Goal: Task Accomplishment & Management: Manage account settings

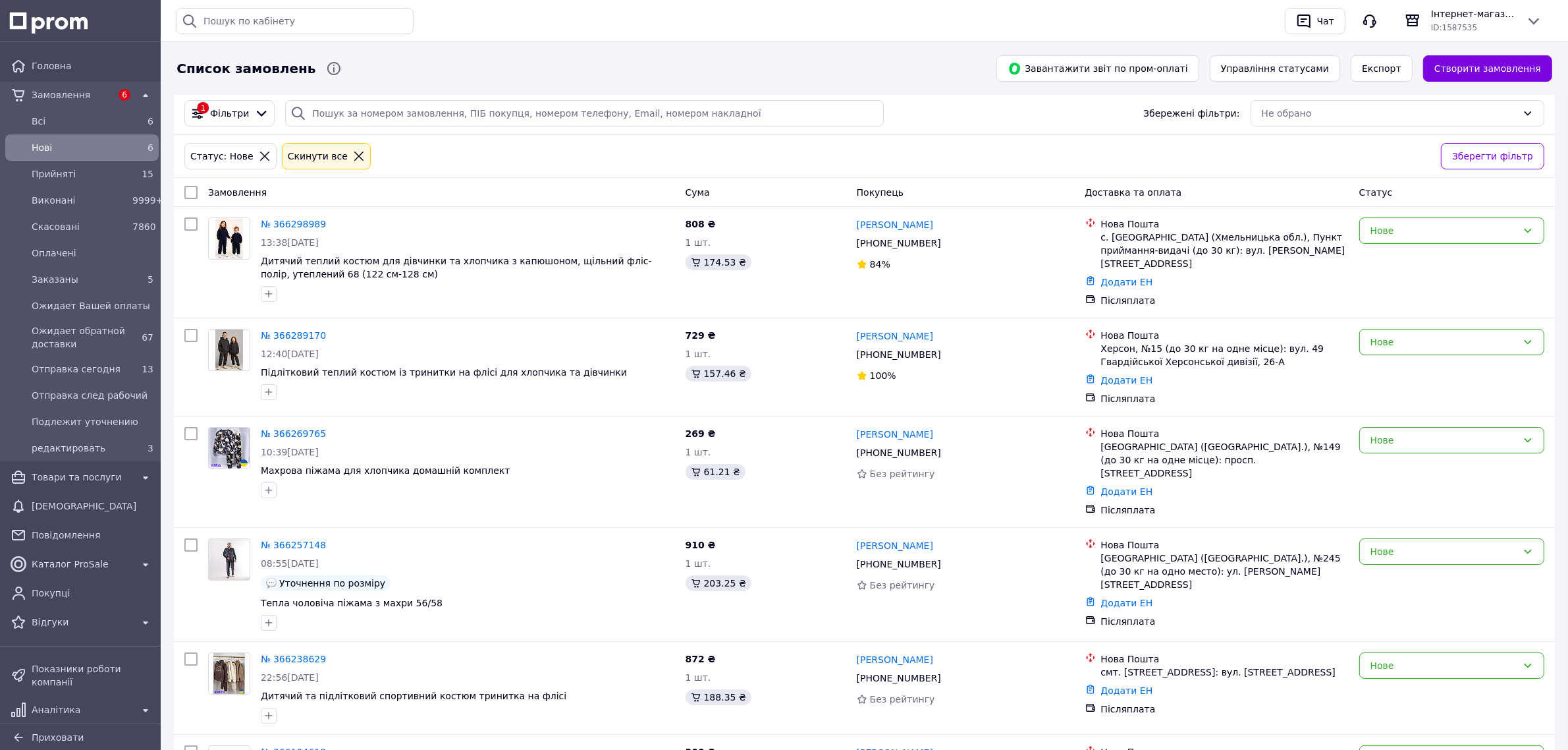
click at [83, 150] on span "Нові" at bounding box center [79, 147] width 95 height 13
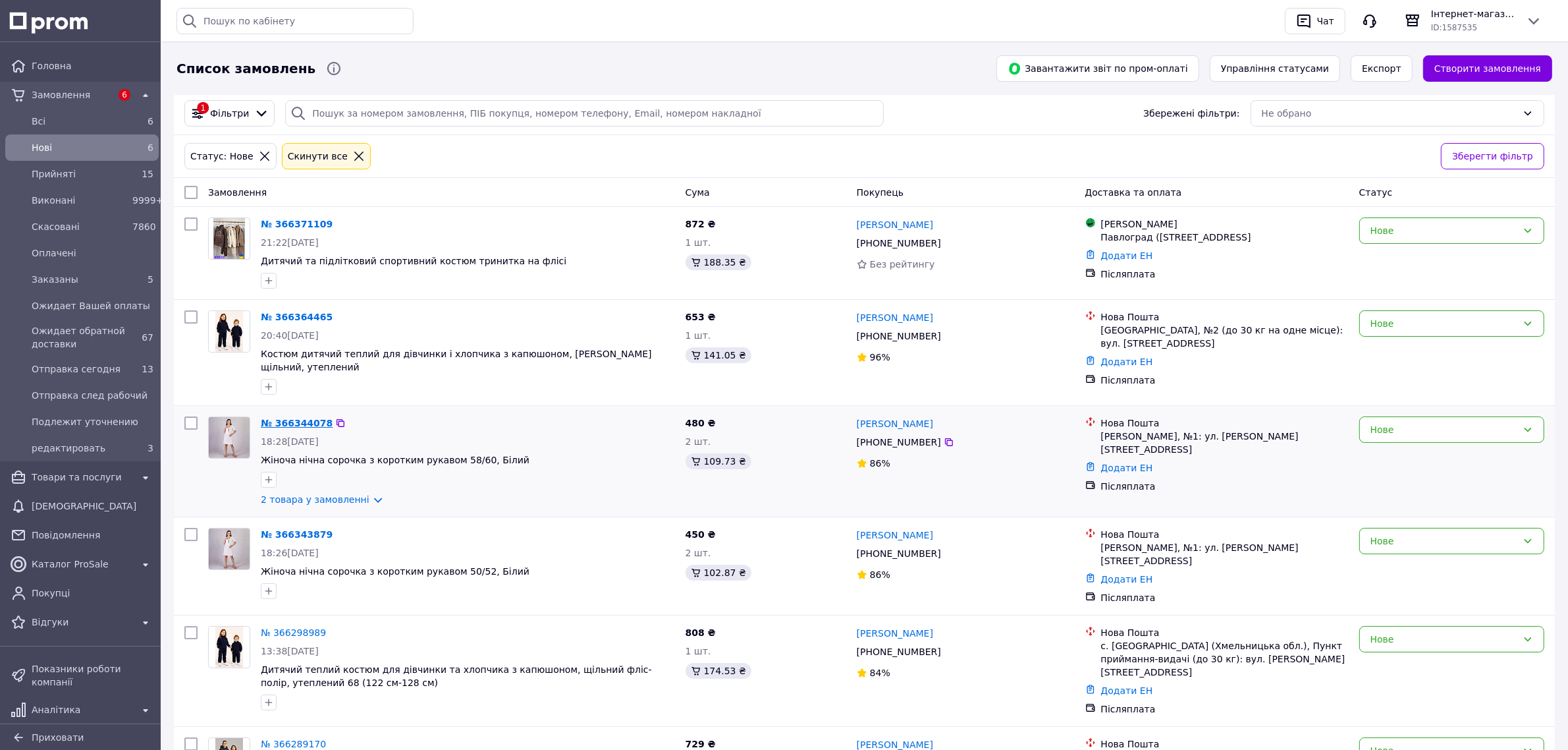
click at [284, 418] on link "№ 366344078" at bounding box center [297, 423] width 72 height 11
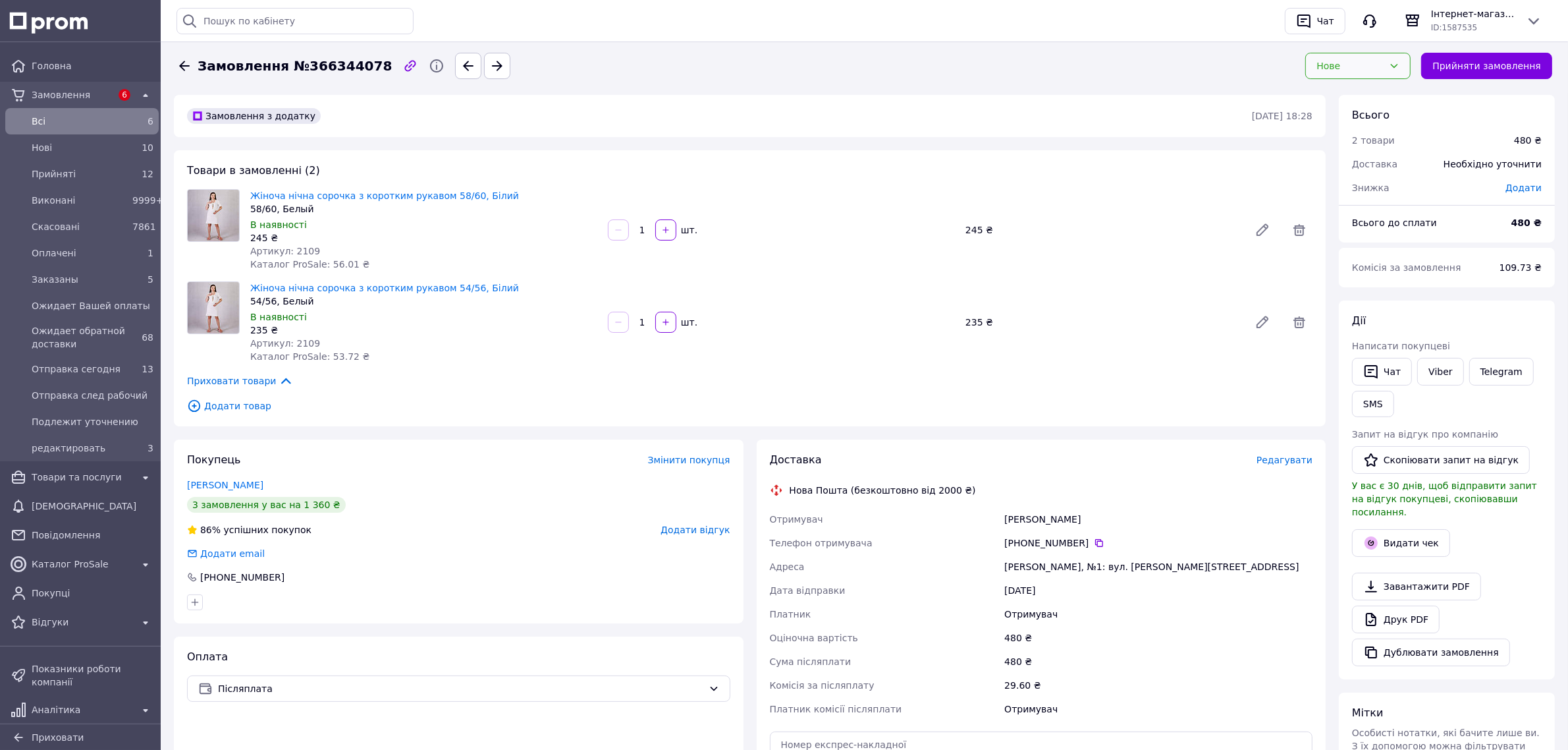
click at [1357, 67] on div "Нове" at bounding box center [1350, 66] width 67 height 14
click at [1345, 149] on li "Скасовано" at bounding box center [1368, 141] width 104 height 24
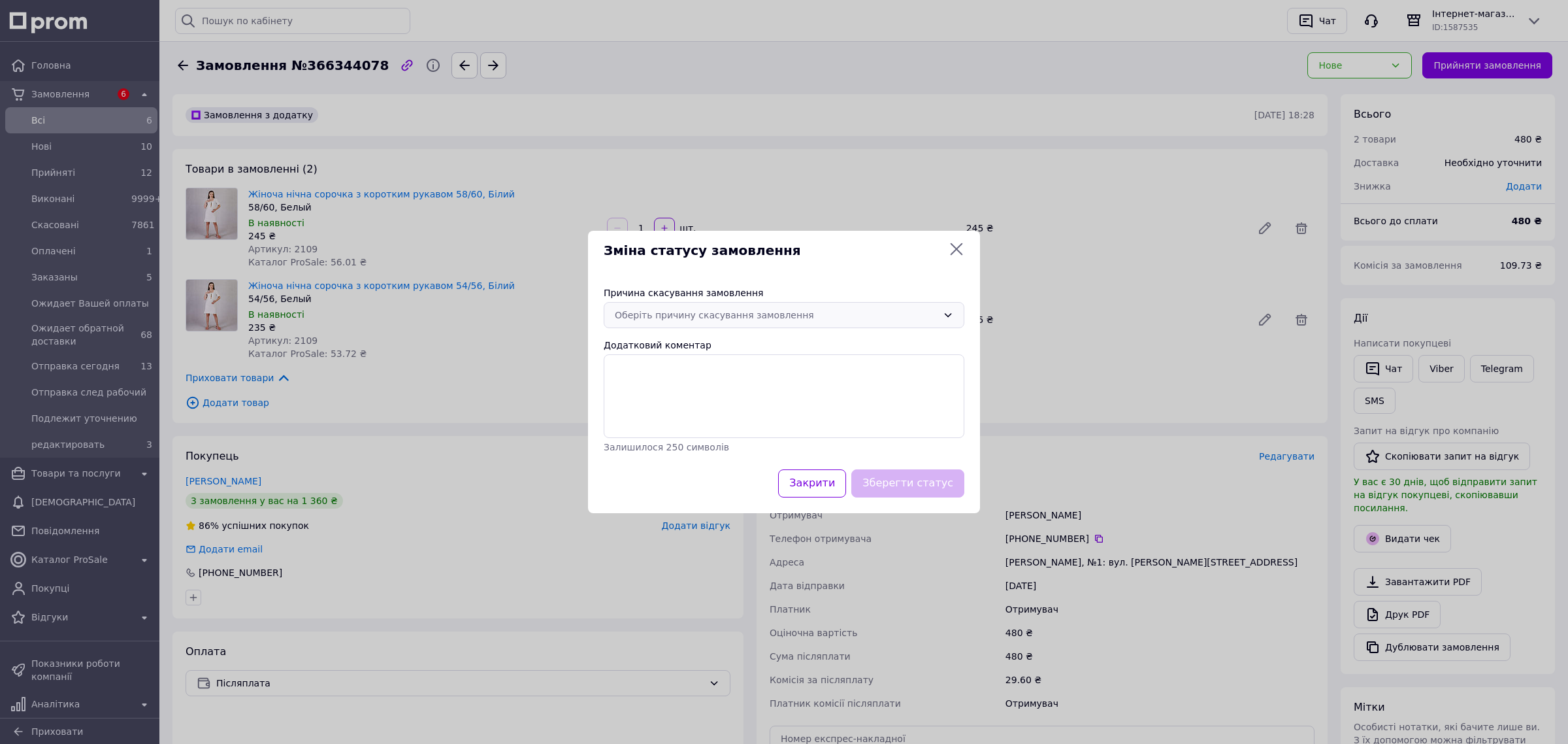
click at [670, 308] on div "Оберіть причину скасування замовлення" at bounding box center [777, 315] width 323 height 14
click at [664, 439] on li "Замовлення-дублікат" at bounding box center [784, 437] width 359 height 23
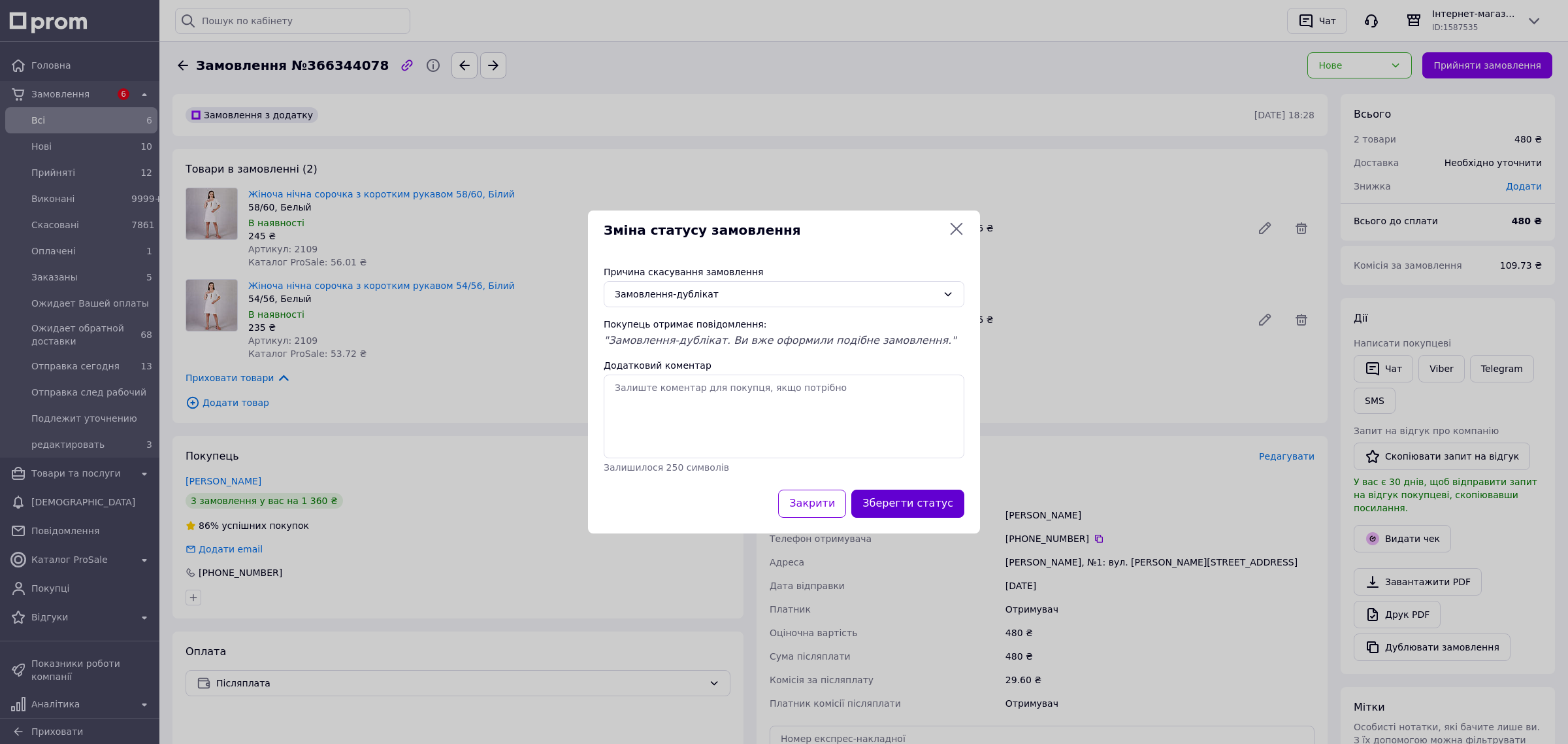
click at [912, 504] on button "Зберегти статус" at bounding box center [907, 503] width 113 height 28
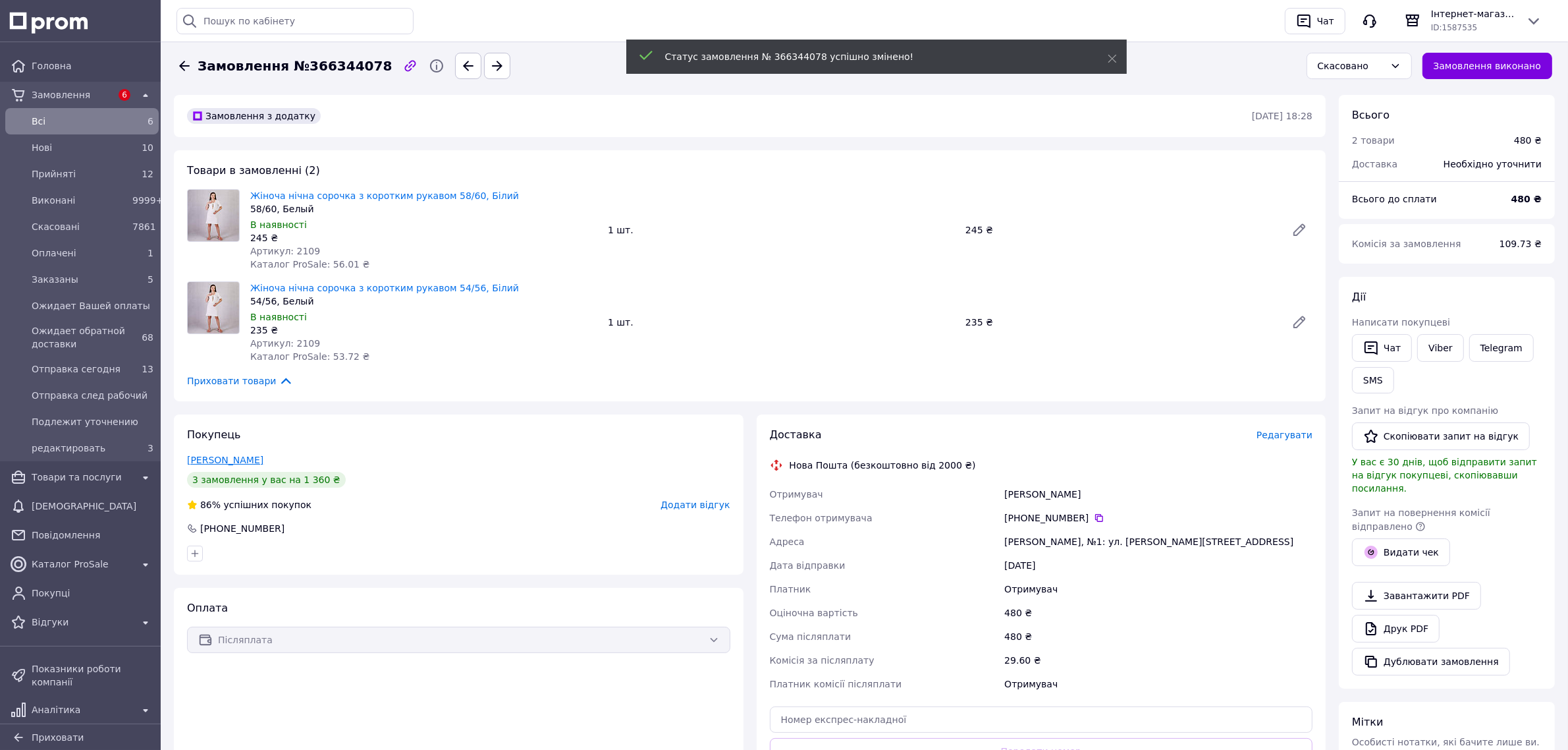
click at [239, 460] on link "Гуменюк Наталія" at bounding box center [225, 459] width 76 height 11
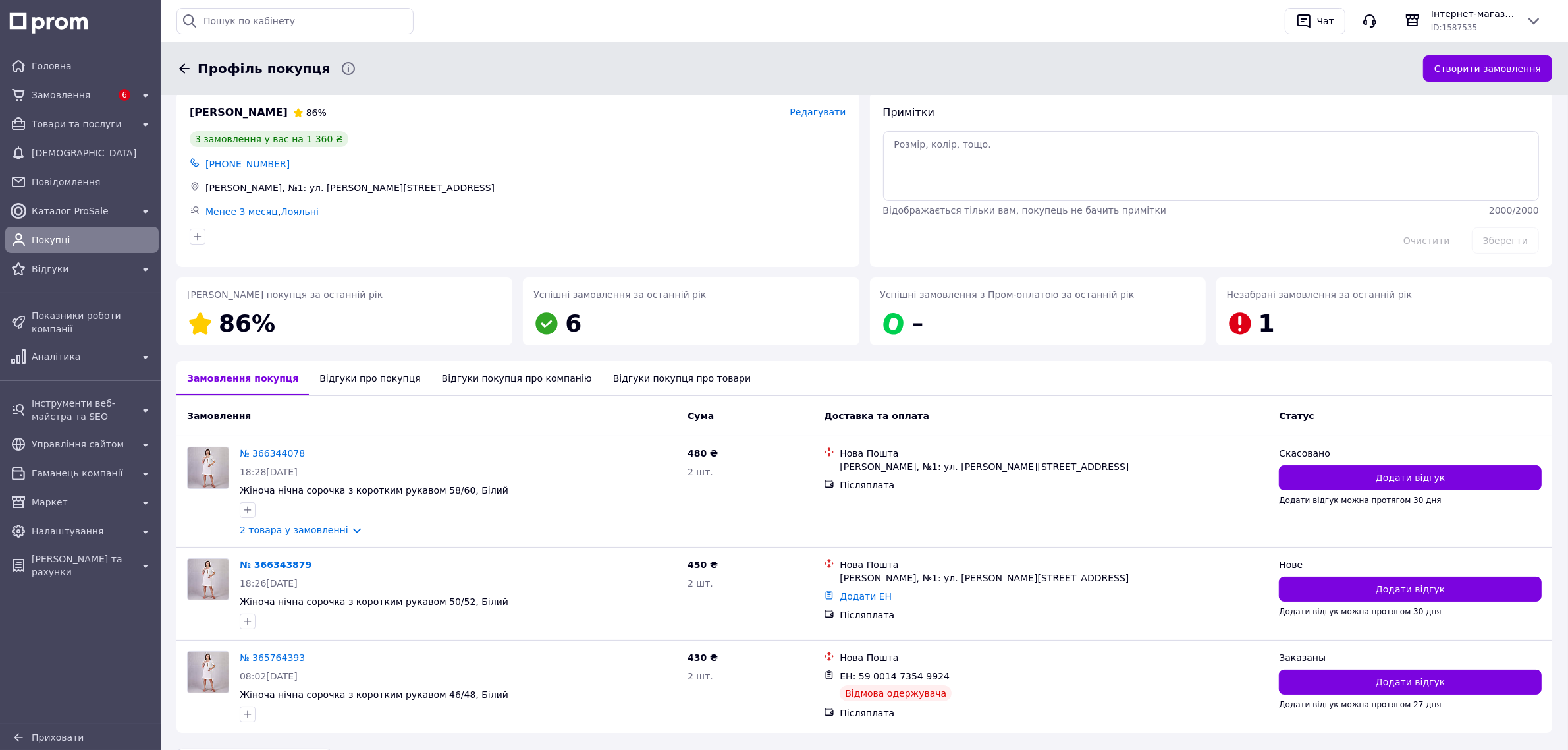
click at [369, 375] on div "Відгуки про покупця" at bounding box center [370, 378] width 122 height 34
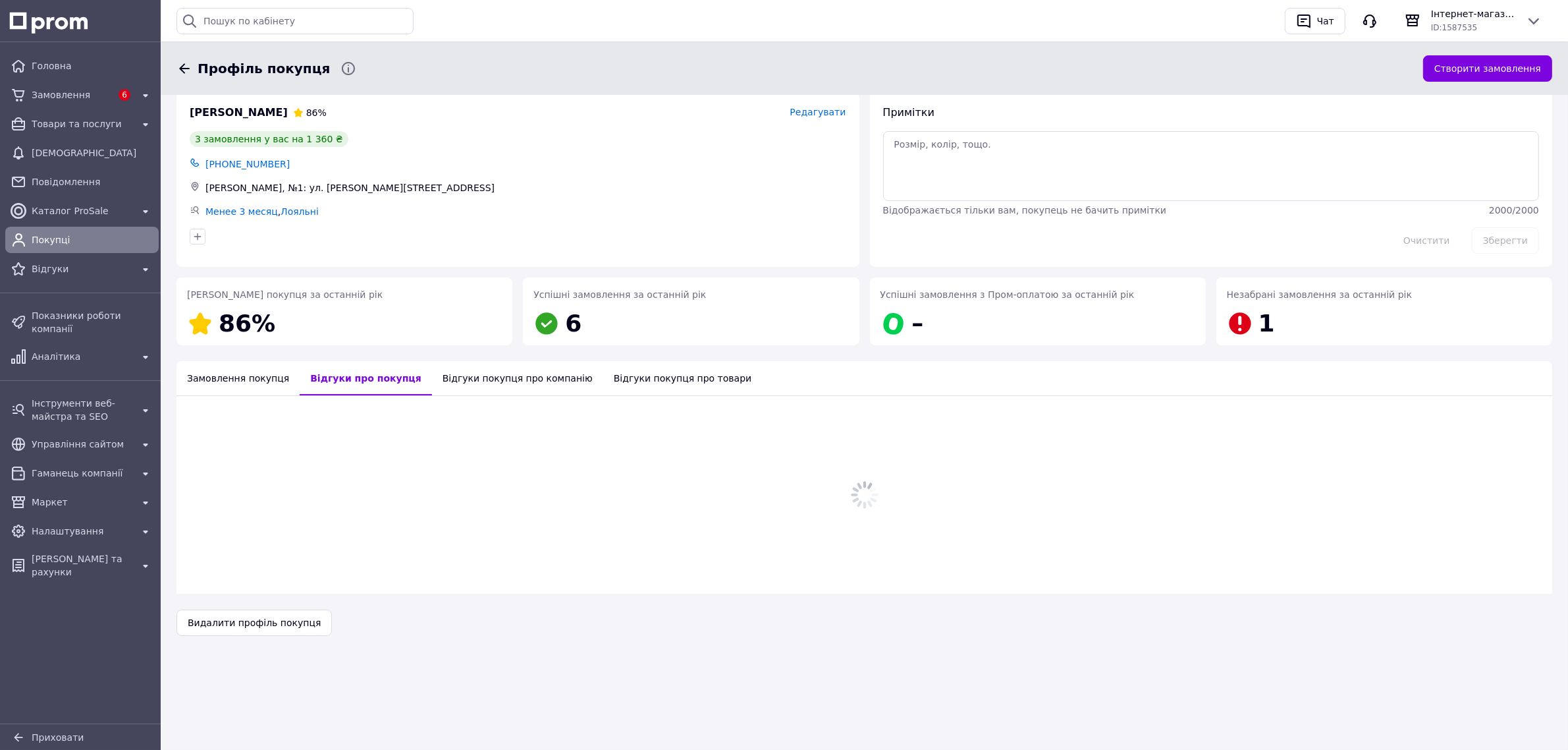
scroll to position [27, 0]
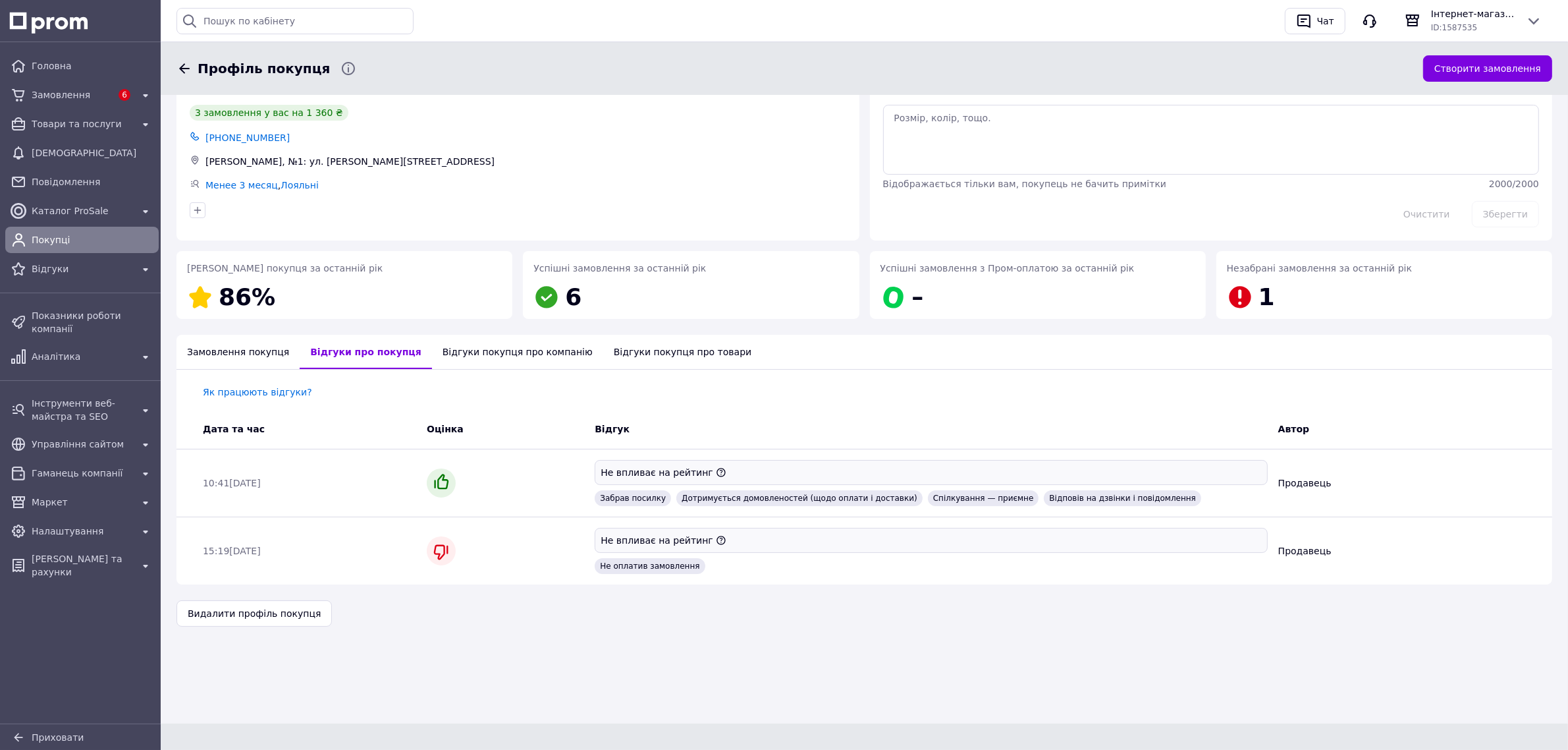
click at [465, 344] on div "Відгуки покупця про компанію" at bounding box center [517, 352] width 171 height 34
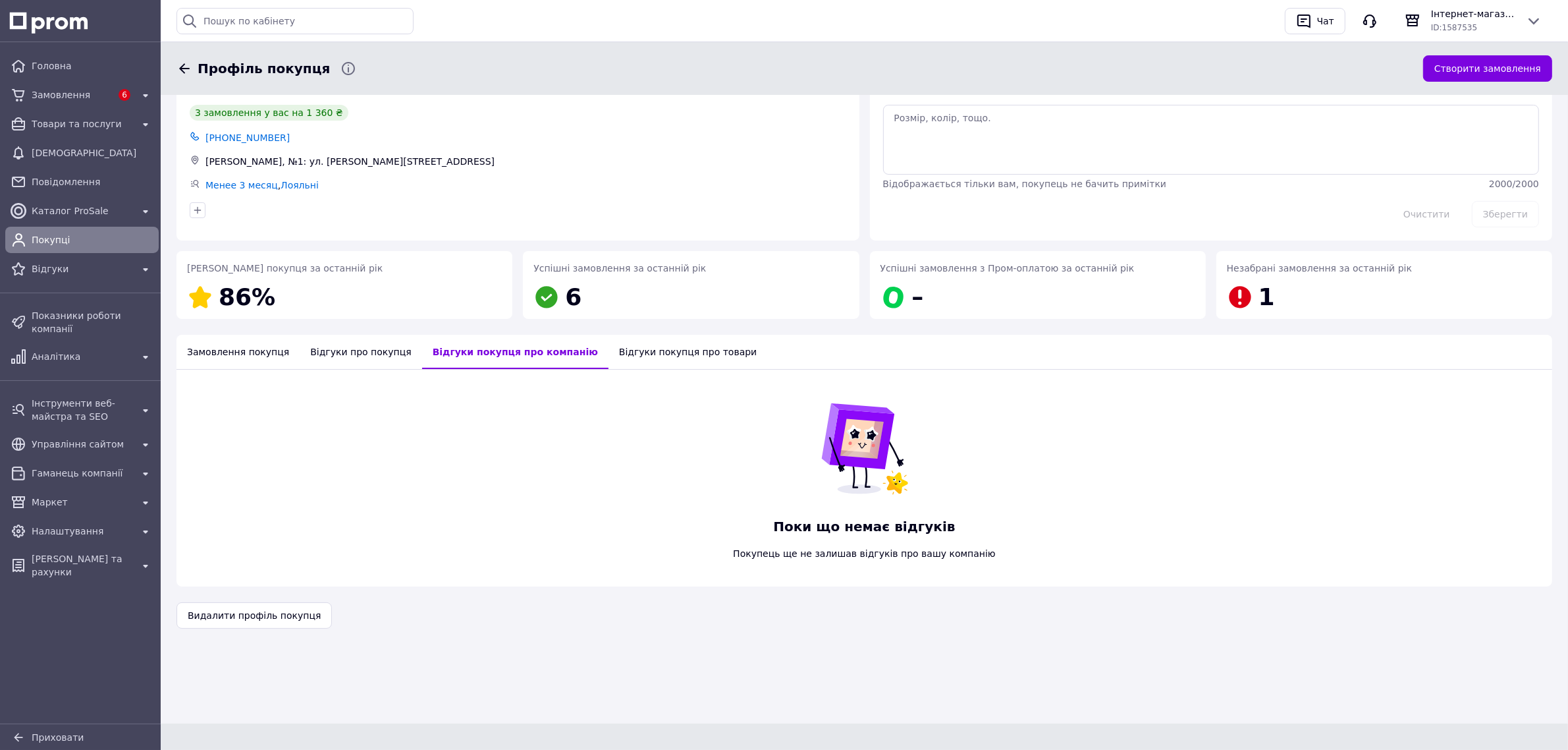
click at [219, 351] on div "Замовлення покупця" at bounding box center [238, 352] width 123 height 34
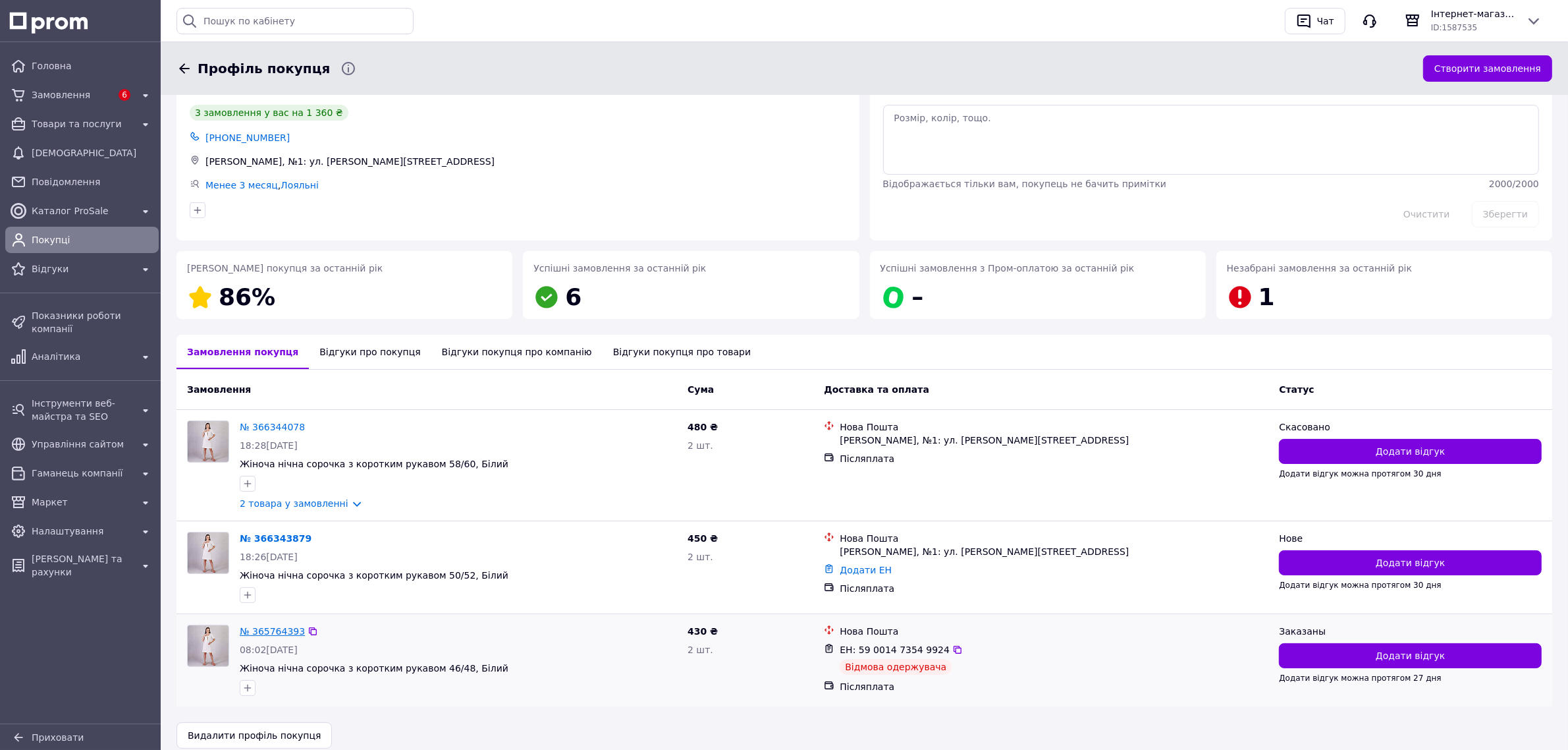
click at [255, 637] on link "№ 365764393" at bounding box center [272, 631] width 65 height 11
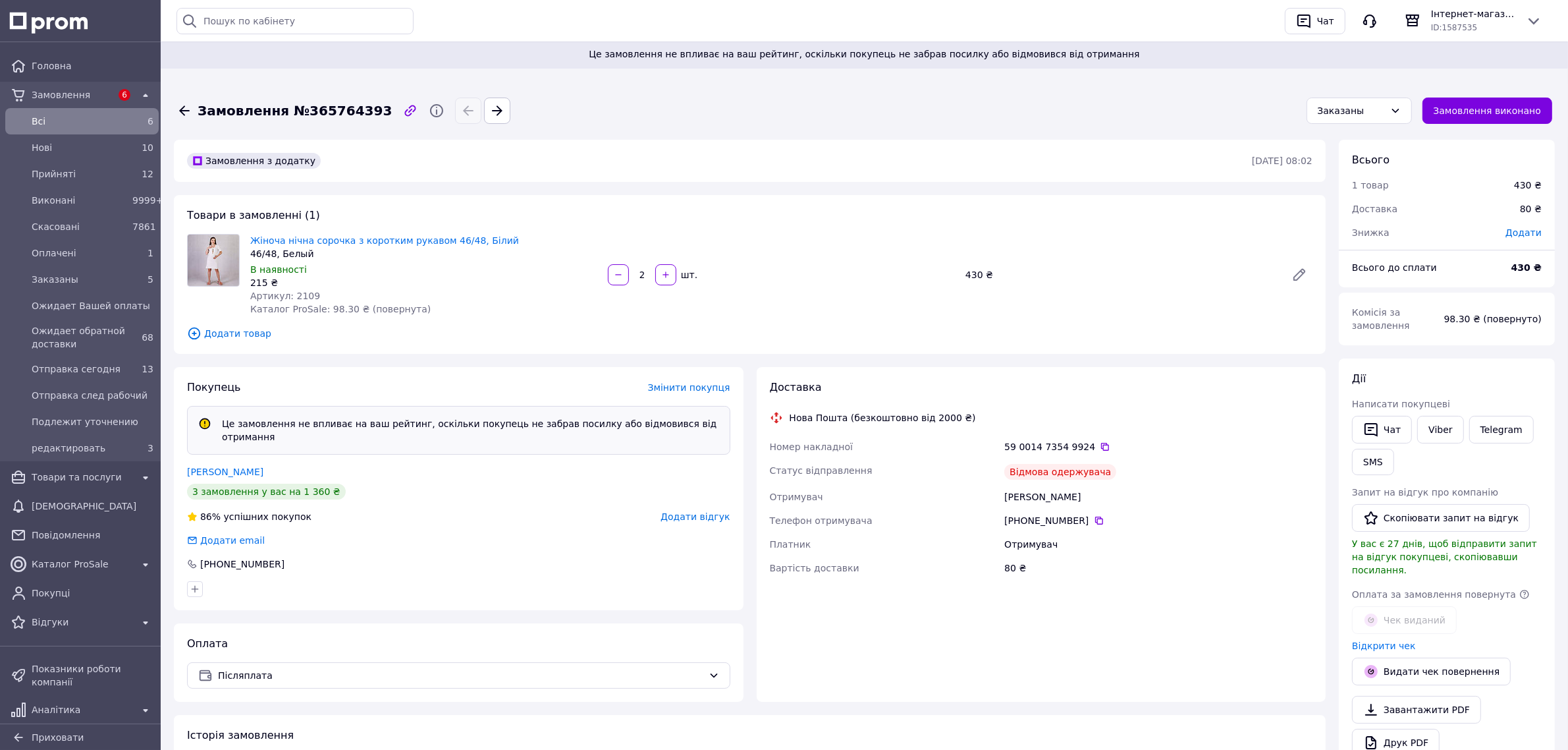
scroll to position [37, 0]
click at [714, 511] on span "Додати відгук" at bounding box center [695, 516] width 69 height 11
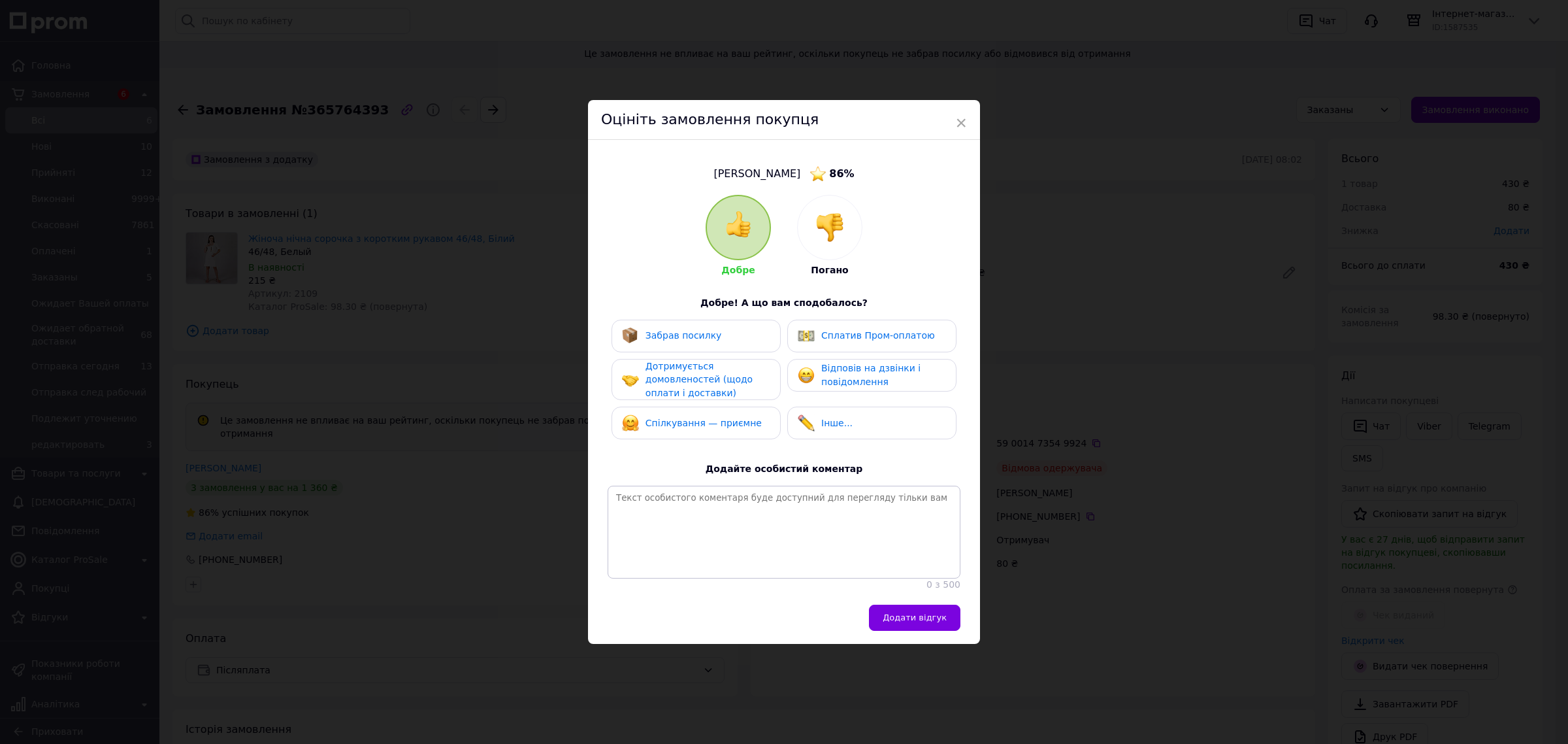
click at [831, 216] on img at bounding box center [830, 227] width 28 height 28
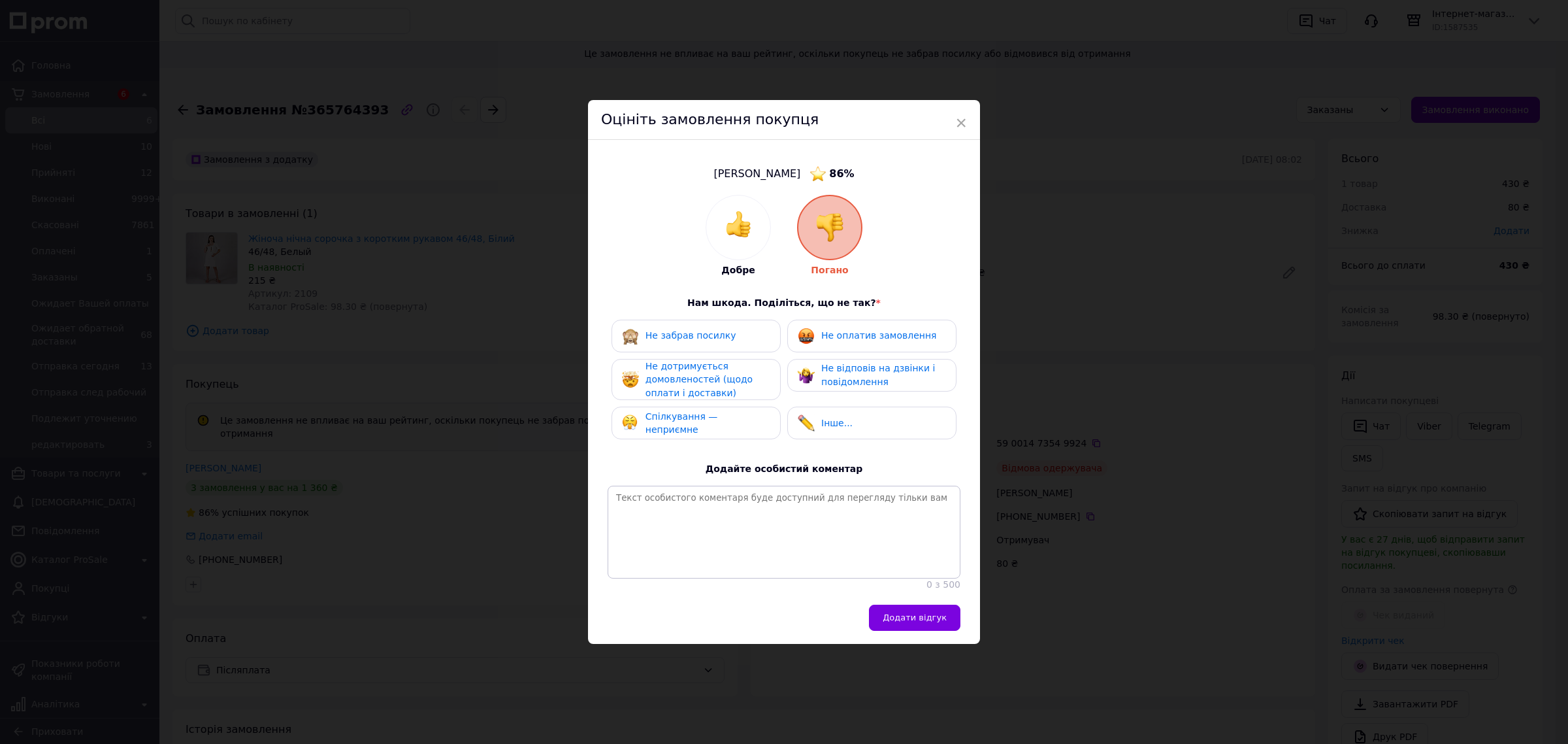
click at [649, 330] on span "Не забрав посилку" at bounding box center [691, 335] width 91 height 11
click at [920, 622] on span "Додати відгук" at bounding box center [915, 617] width 64 height 10
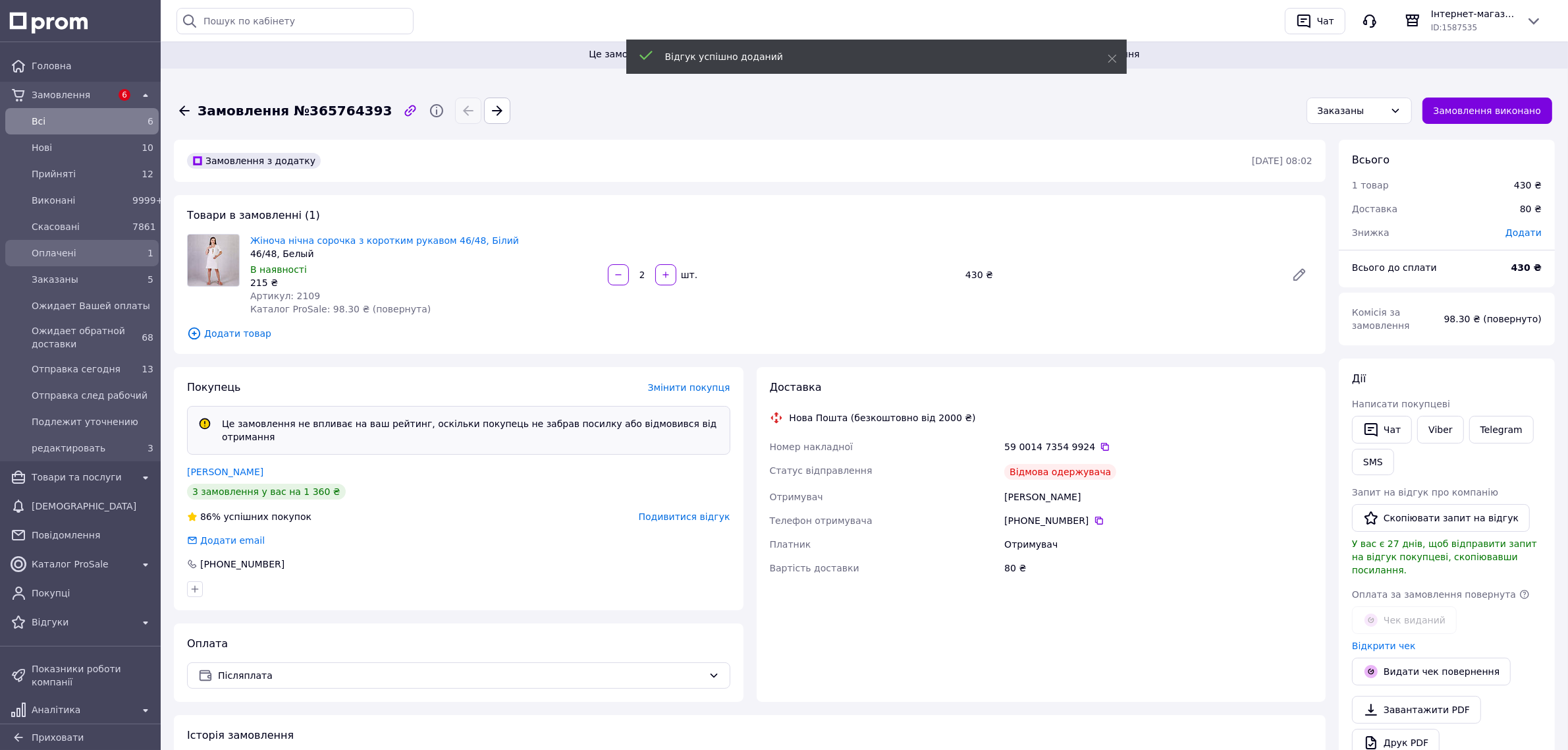
click at [73, 255] on span "Оплачені" at bounding box center [79, 253] width 95 height 13
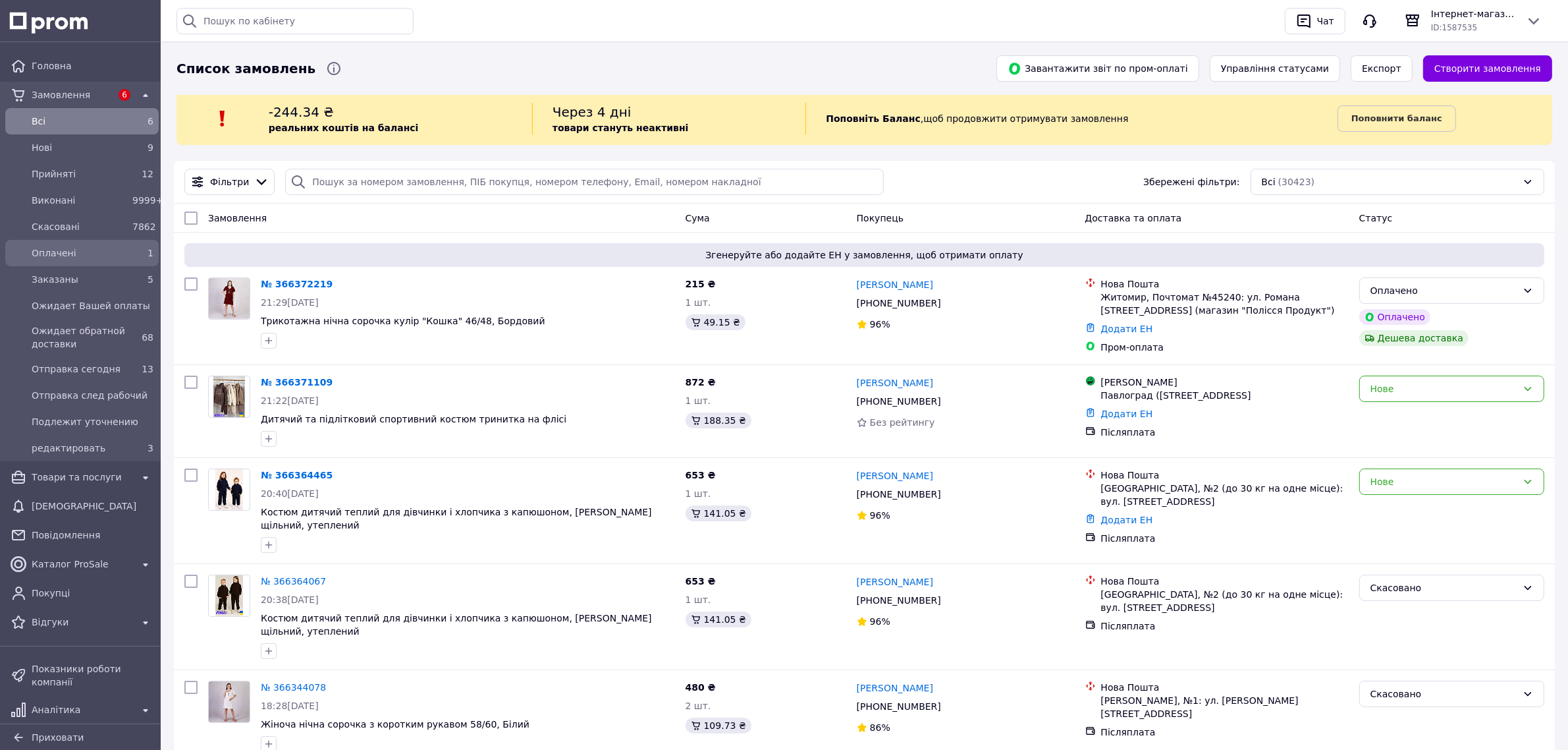
click at [76, 255] on span "Оплачені" at bounding box center [79, 253] width 95 height 13
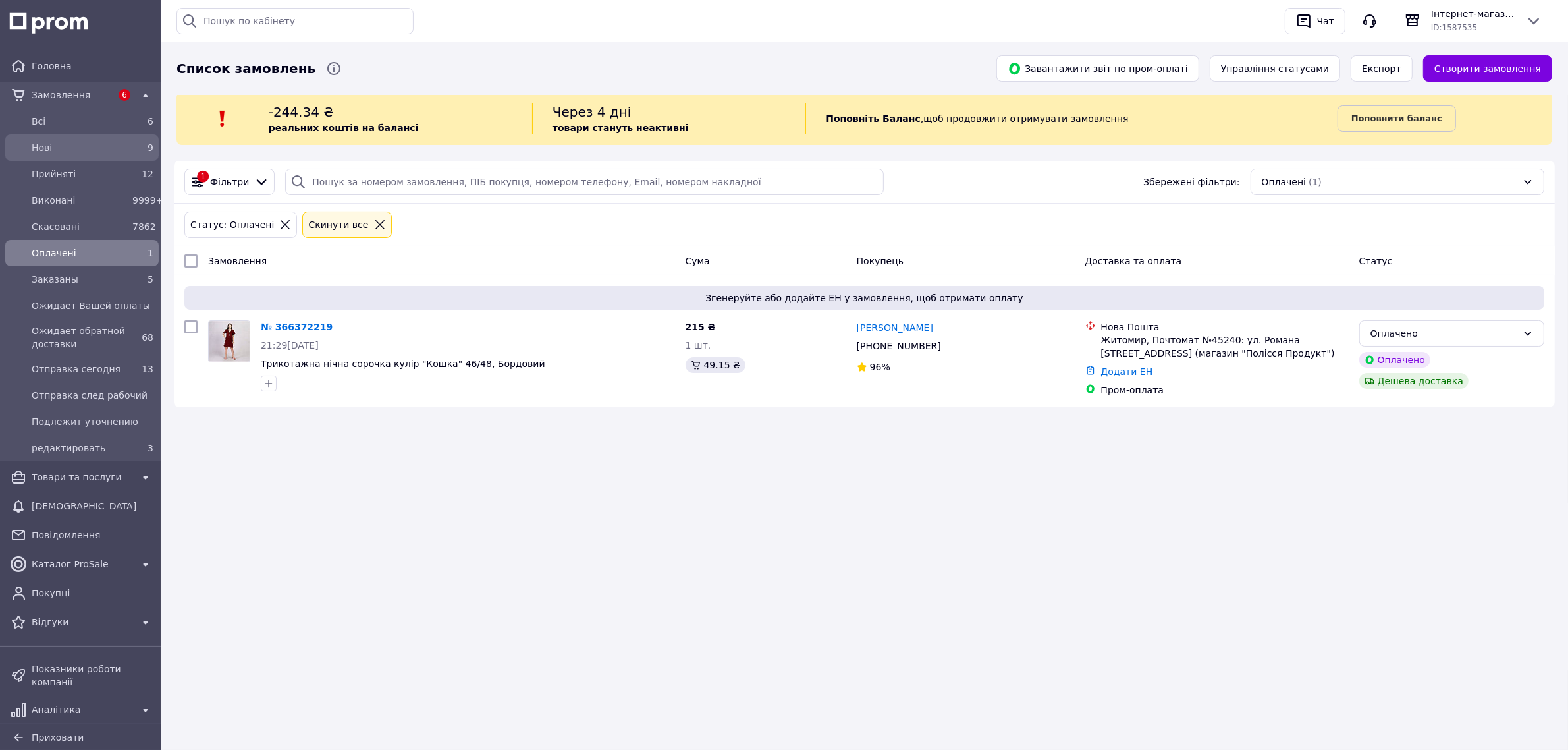
click at [83, 141] on span "Нові" at bounding box center [79, 147] width 95 height 13
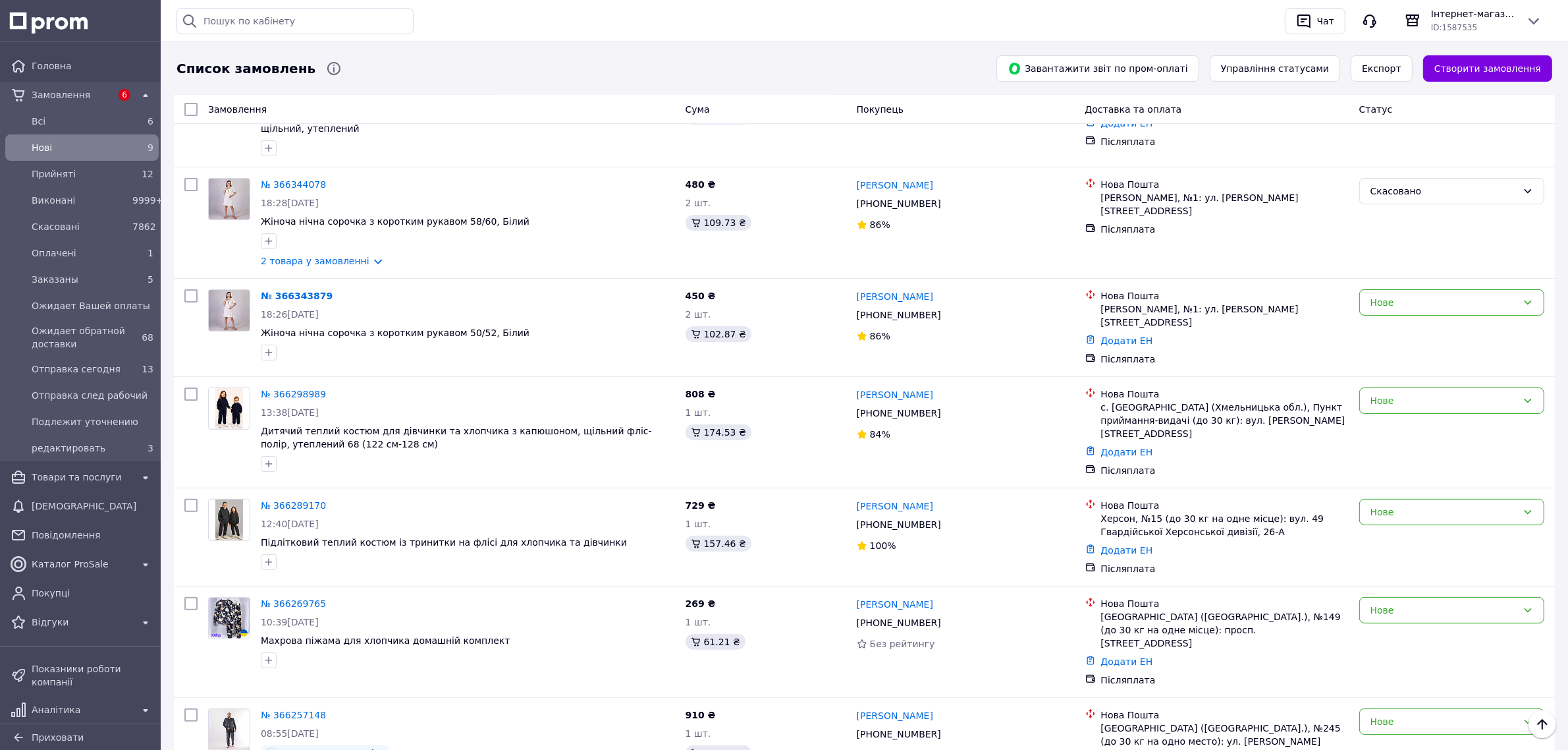
scroll to position [568, 0]
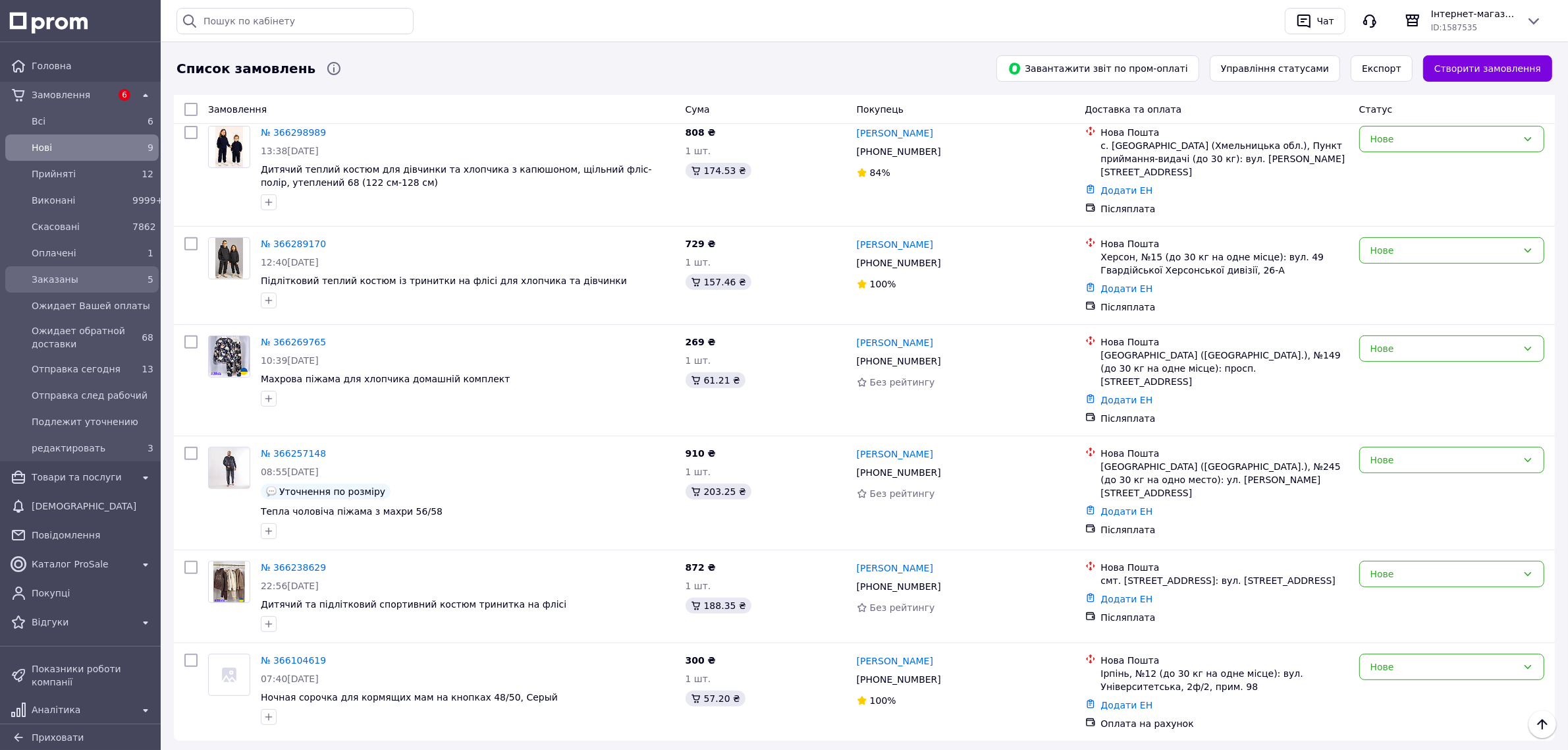
click at [68, 281] on span "Заказаны" at bounding box center [79, 279] width 95 height 13
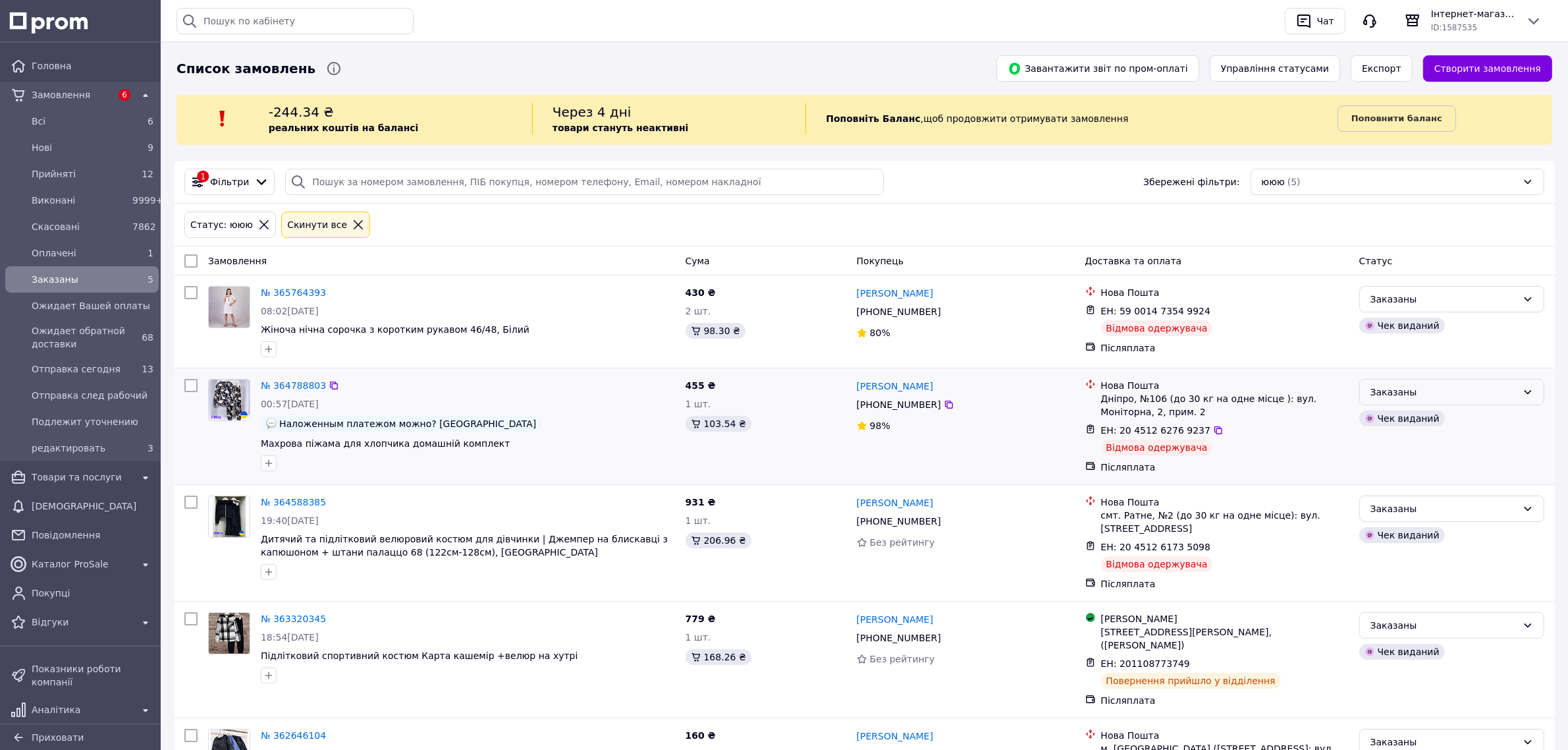
click at [1423, 390] on div "Заказаны" at bounding box center [1443, 392] width 147 height 14
click at [1414, 486] on li "Отправка сегодня" at bounding box center [1452, 482] width 184 height 24
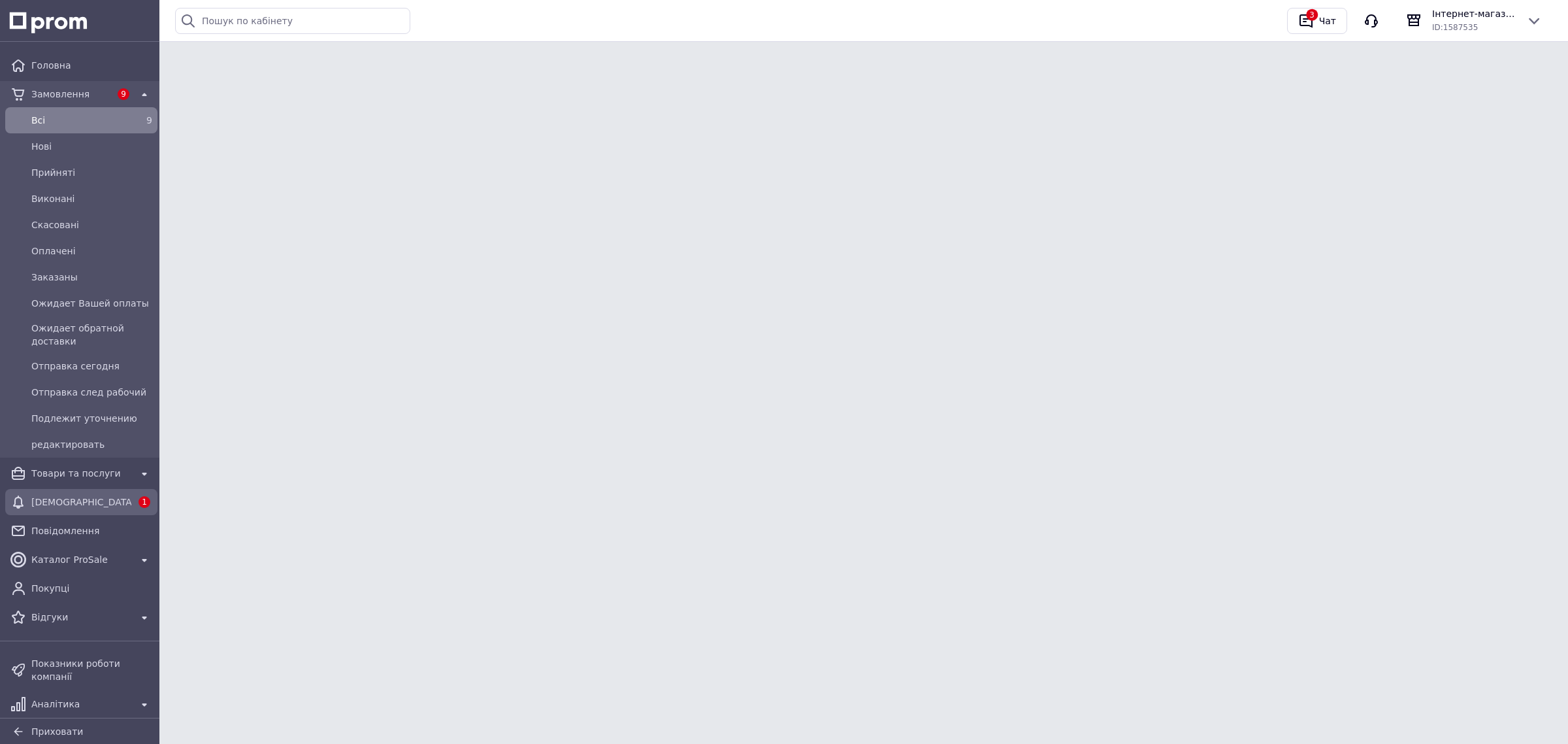
click at [59, 506] on span "[DEMOGRAPHIC_DATA]" at bounding box center [81, 502] width 100 height 13
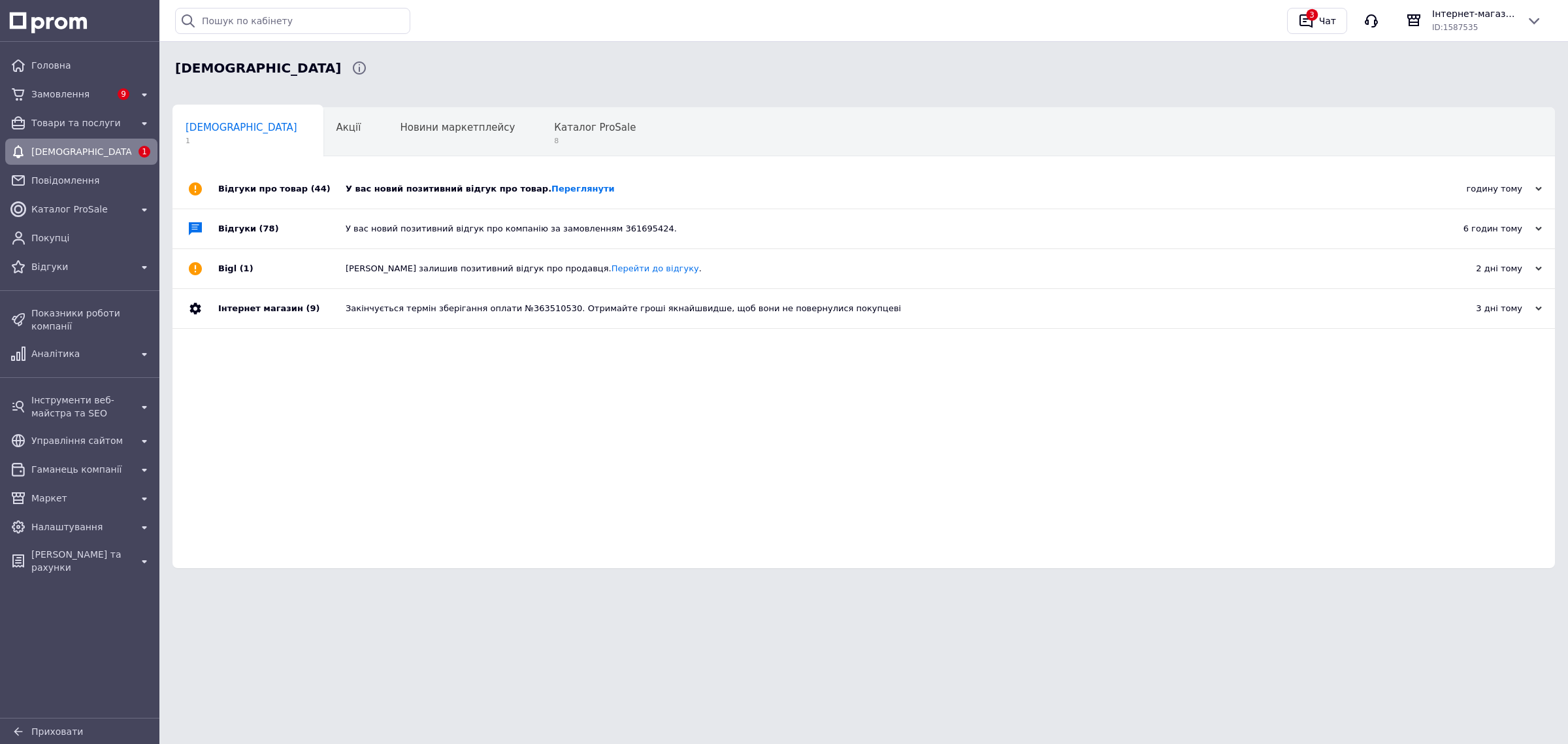
click at [382, 184] on div "У вас новий позитивний відгук про товар. [GEOGRAPHIC_DATA]" at bounding box center [878, 189] width 1065 height 12
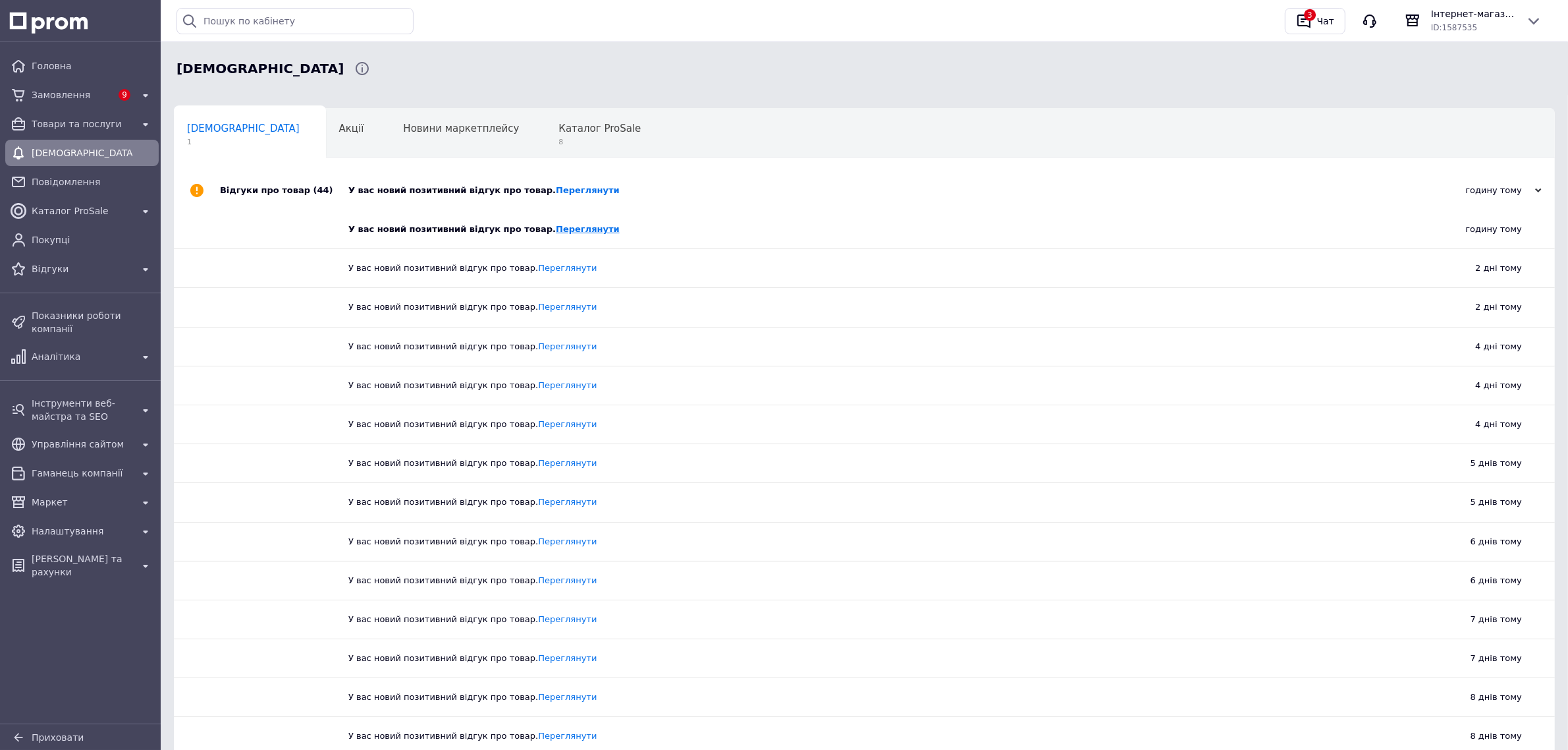
click at [559, 229] on link "Переглянути" at bounding box center [587, 229] width 64 height 10
click at [82, 93] on span "Замовлення" at bounding box center [71, 95] width 80 height 13
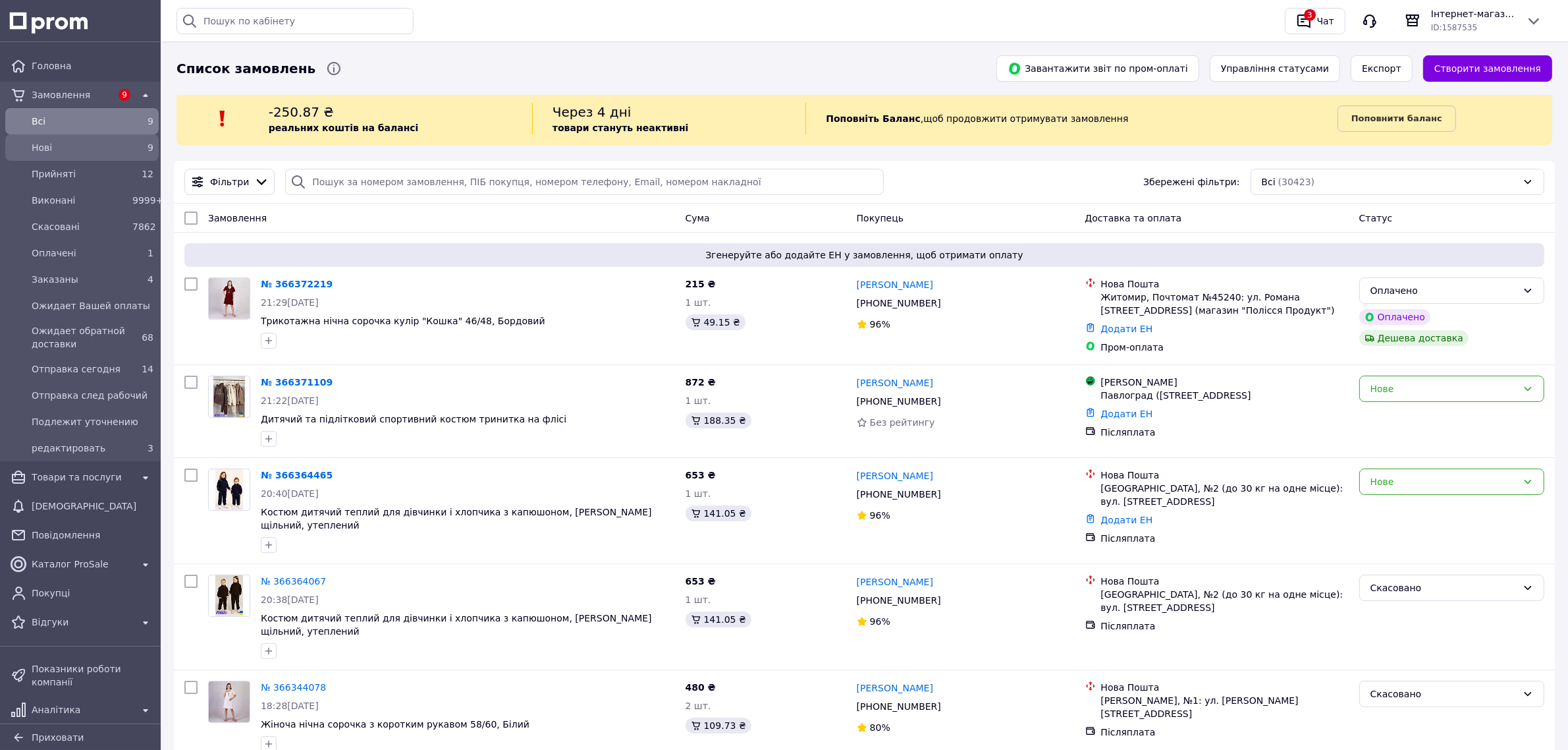
click at [130, 152] on div "9" at bounding box center [143, 148] width 27 height 19
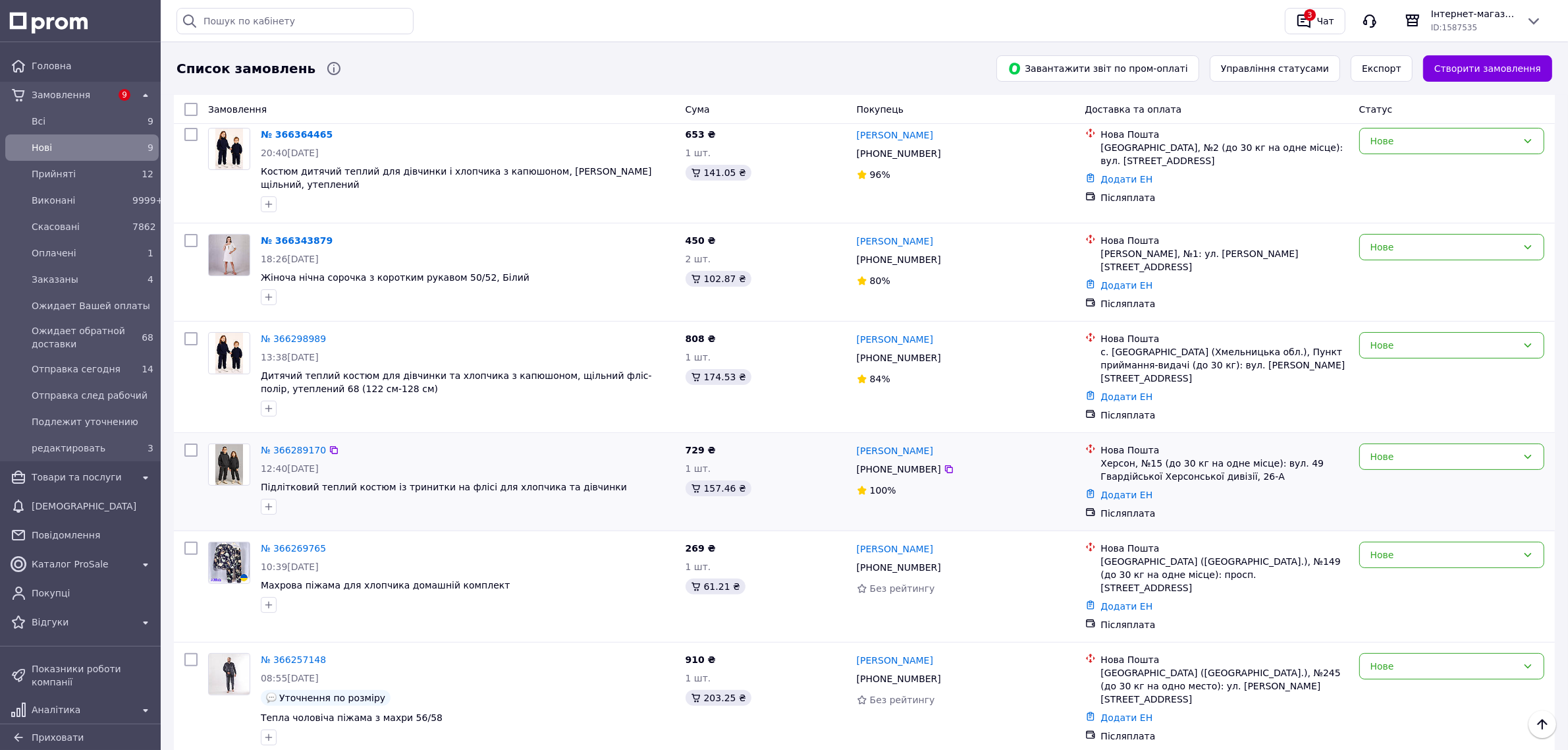
scroll to position [211, 0]
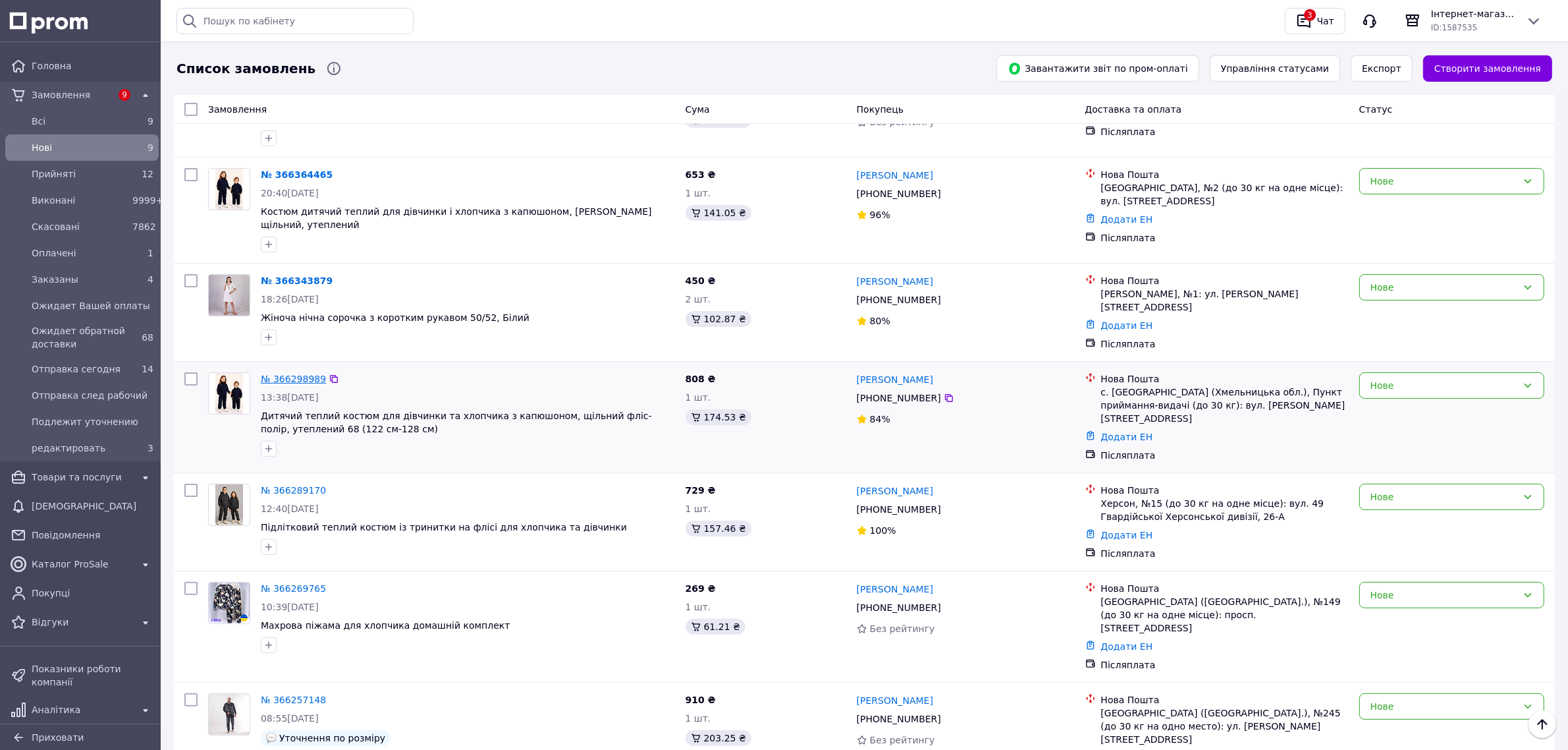
click at [283, 374] on link "№ 366298989" at bounding box center [293, 379] width 65 height 11
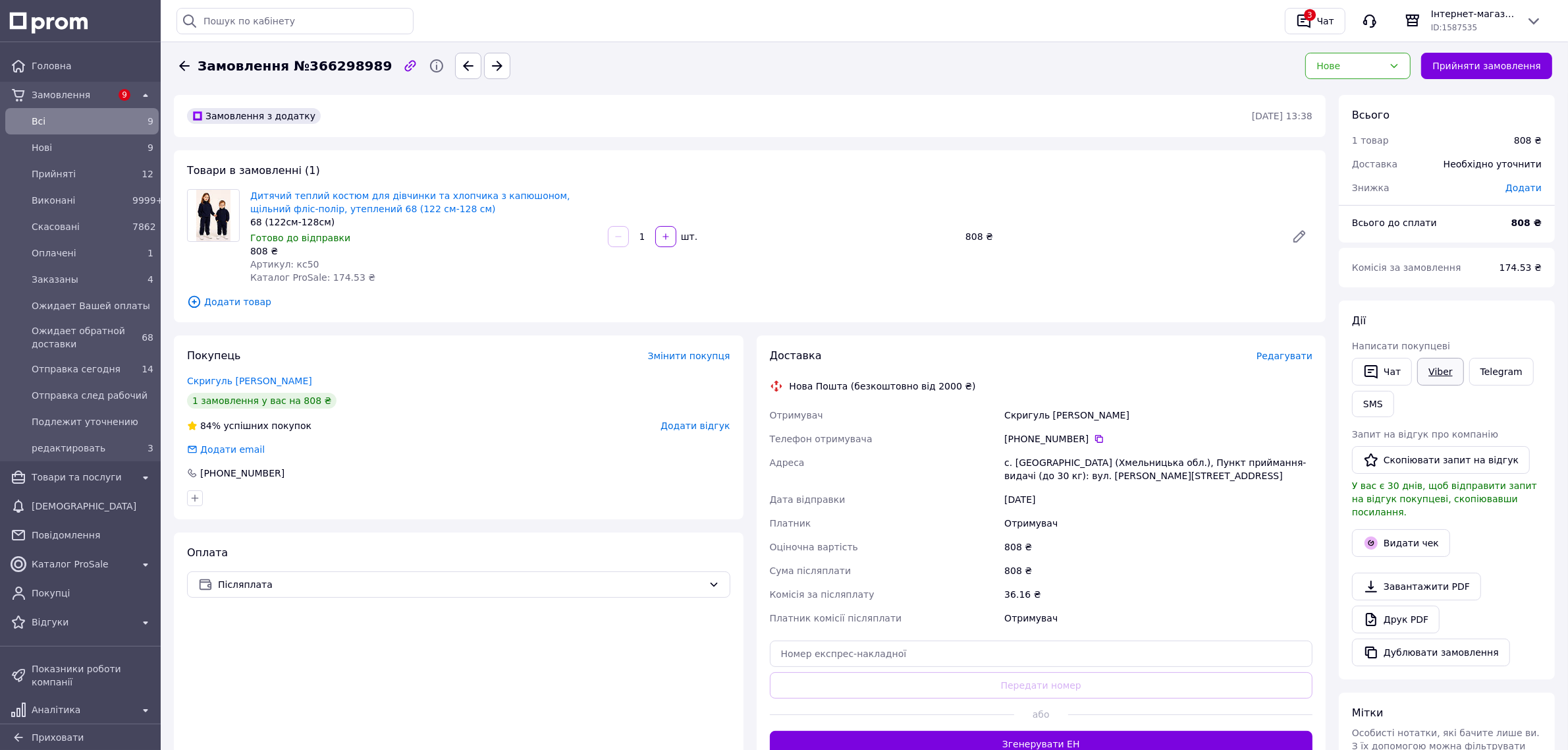
click at [1429, 372] on link "Viber" at bounding box center [1440, 371] width 46 height 28
click at [1513, 371] on link "Telegram" at bounding box center [1501, 371] width 65 height 28
click at [80, 150] on span "Нові" at bounding box center [79, 147] width 95 height 13
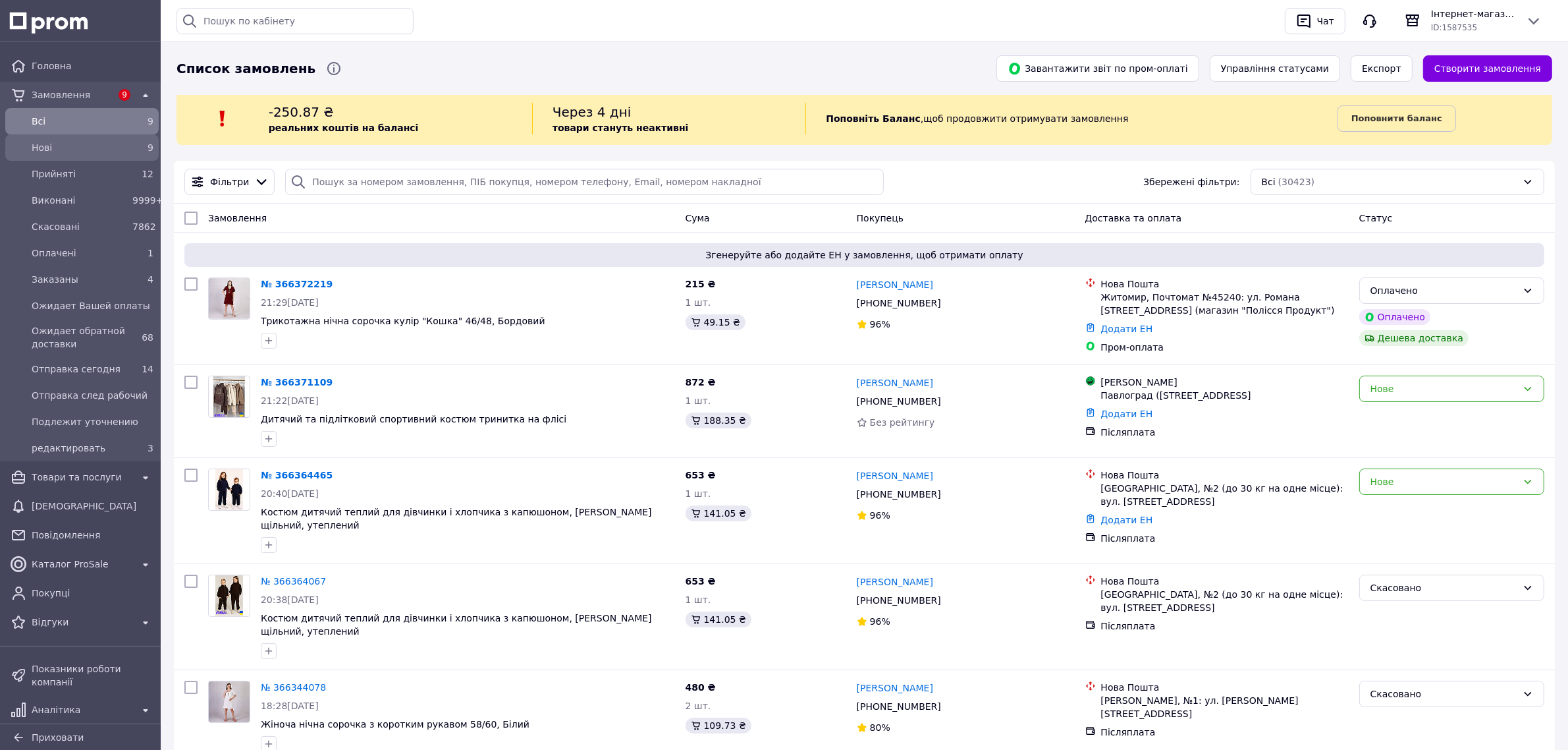
click at [52, 143] on span "Нові" at bounding box center [79, 147] width 95 height 13
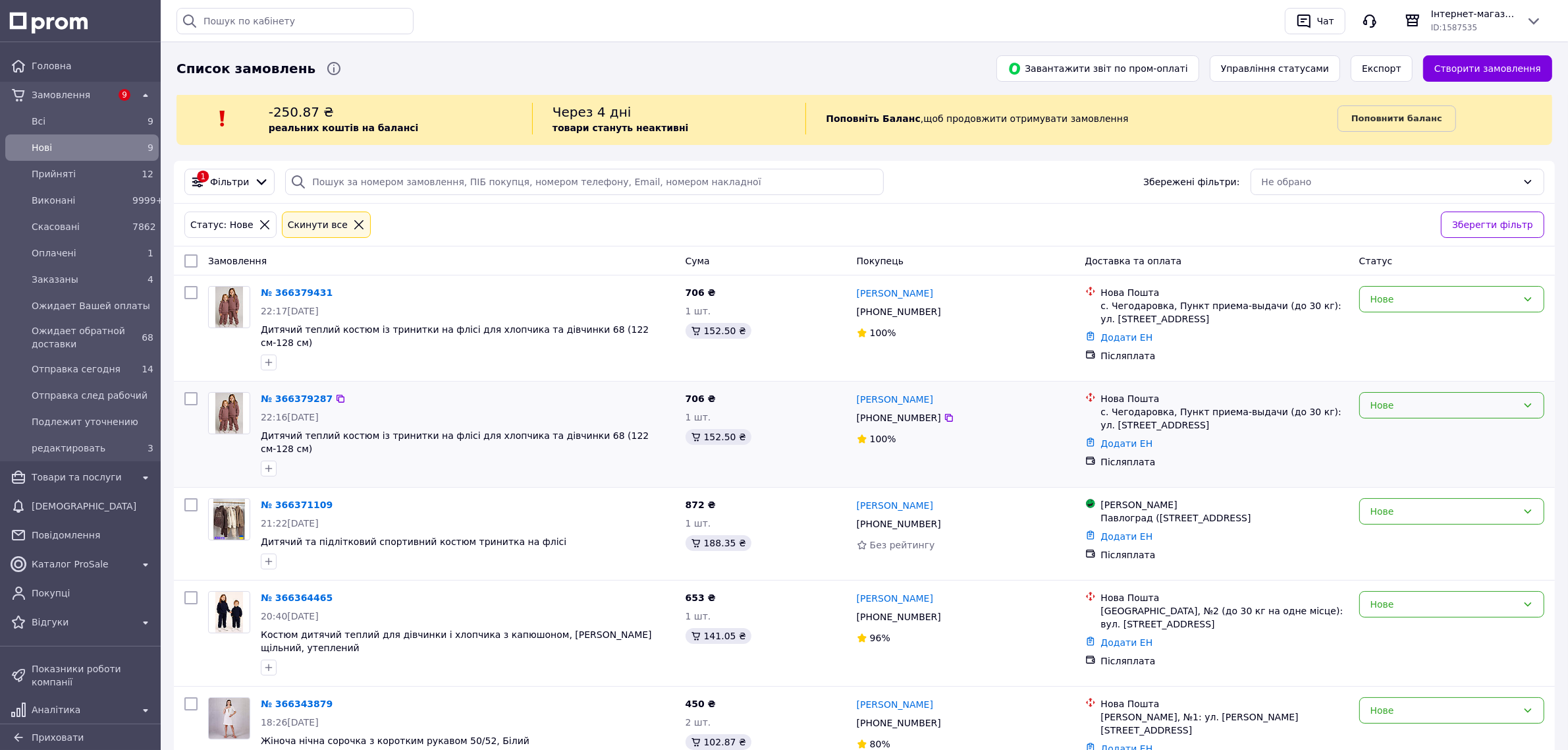
click at [1429, 398] on div "Нове" at bounding box center [1443, 405] width 147 height 14
click at [1389, 476] on li "Скасовано" at bounding box center [1452, 474] width 184 height 24
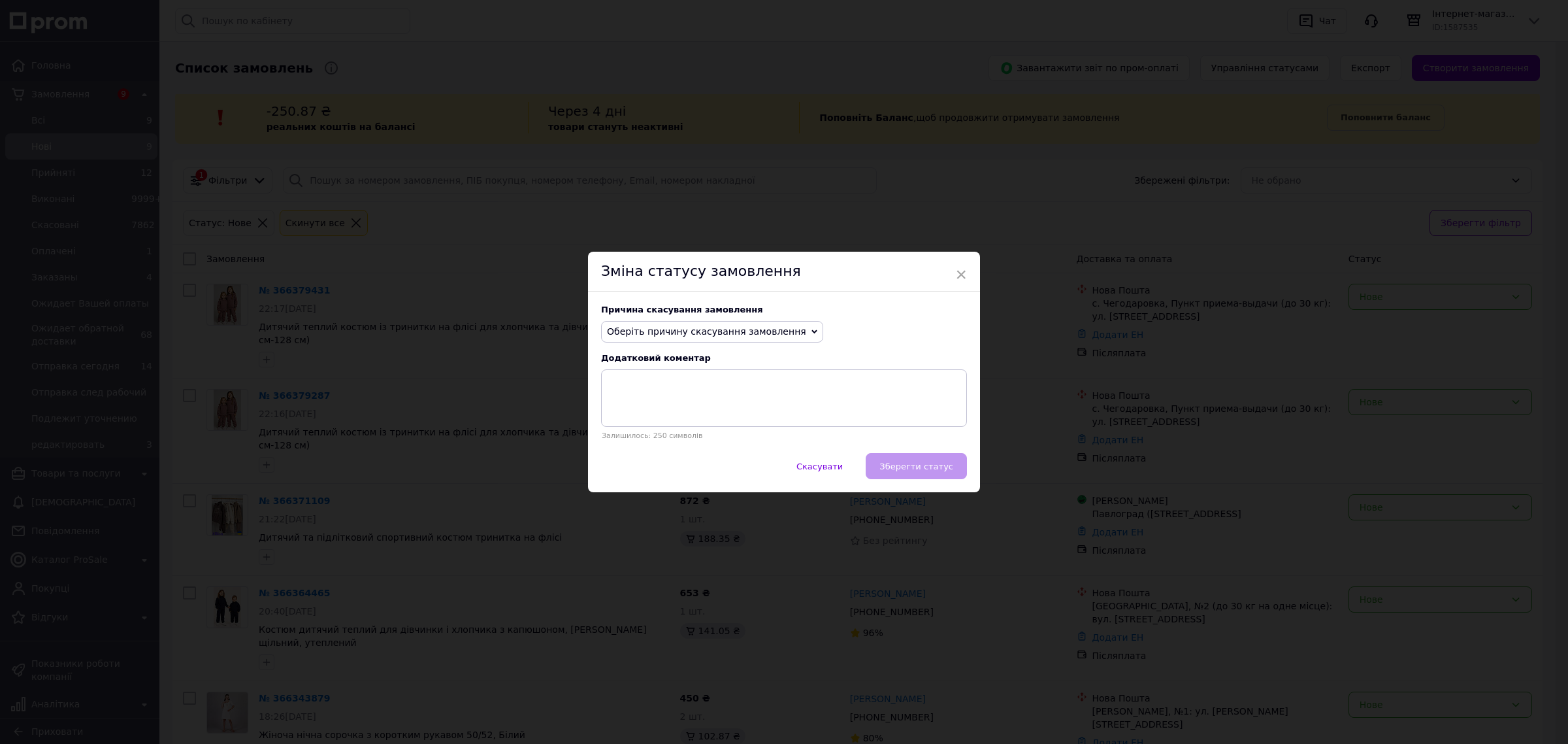
click at [678, 319] on div "Причина скасування замовлення Оберіть причину скасування замовлення Немає в ная…" at bounding box center [784, 372] width 392 height 162
click at [674, 331] on span "Оберіть причину скасування замовлення" at bounding box center [707, 331] width 199 height 11
click at [685, 426] on li "Замовлення-дублікат" at bounding box center [712, 431] width 221 height 19
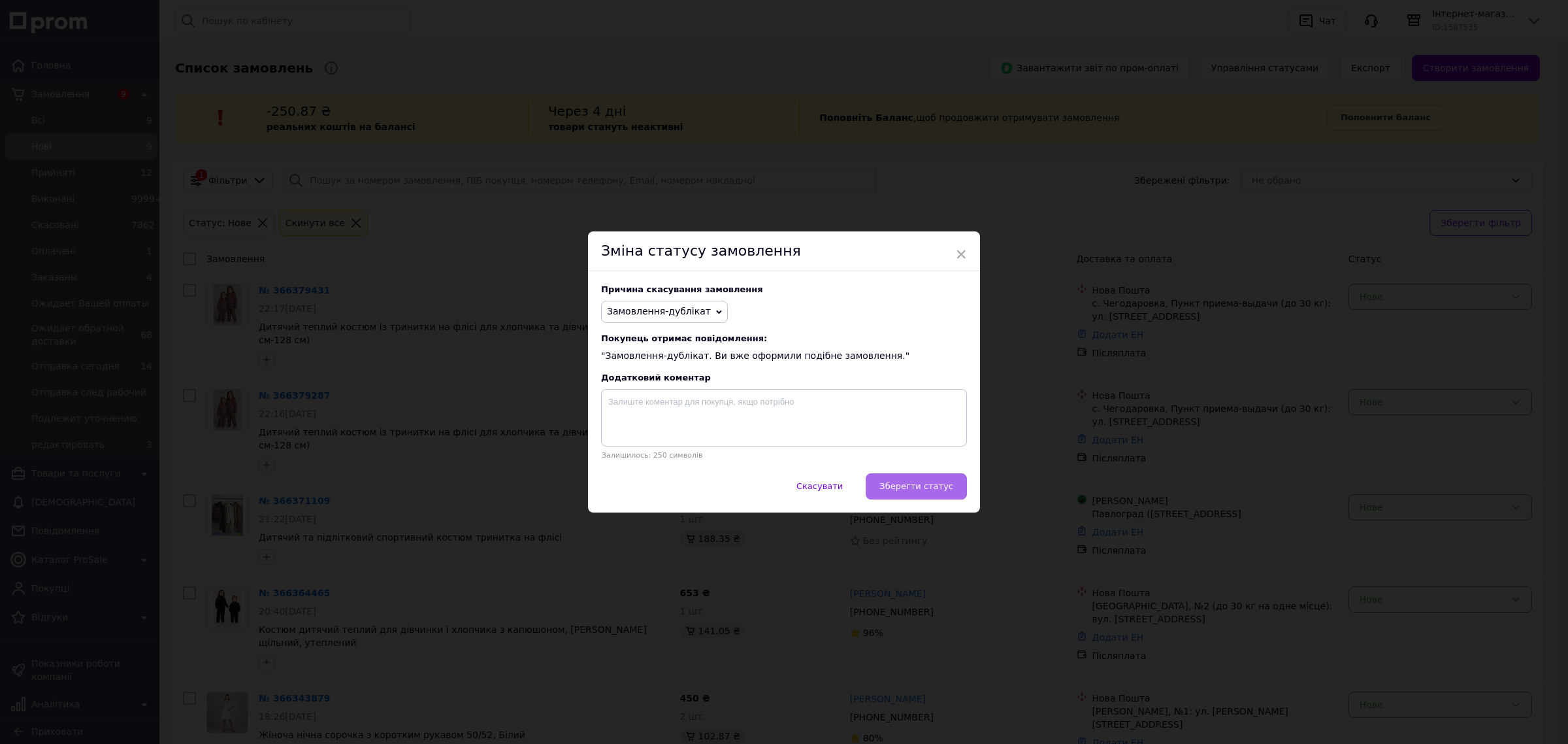
click at [905, 491] on span "Зберегти статус" at bounding box center [917, 486] width 74 height 10
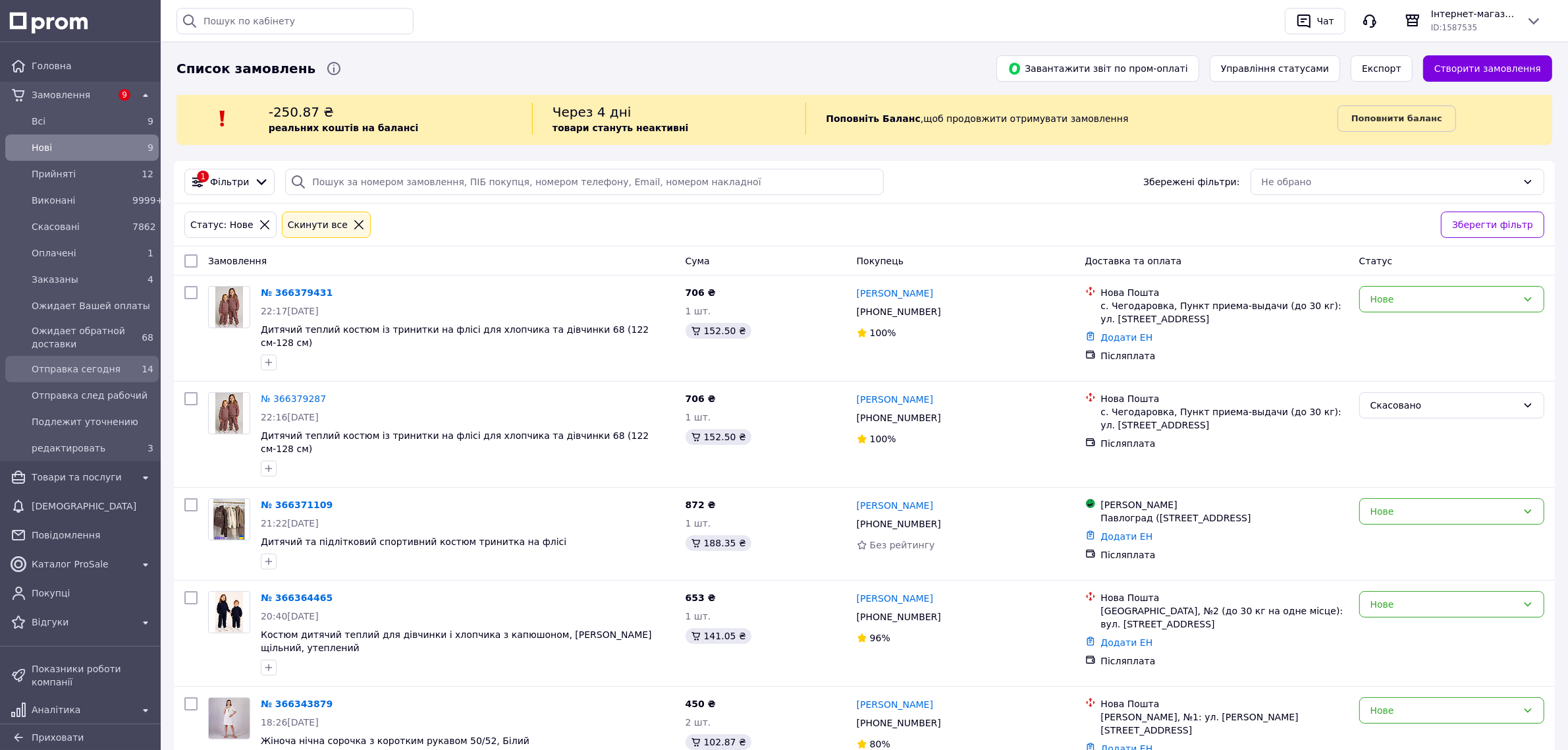
click at [82, 365] on span "Отправка сегодня" at bounding box center [79, 369] width 95 height 13
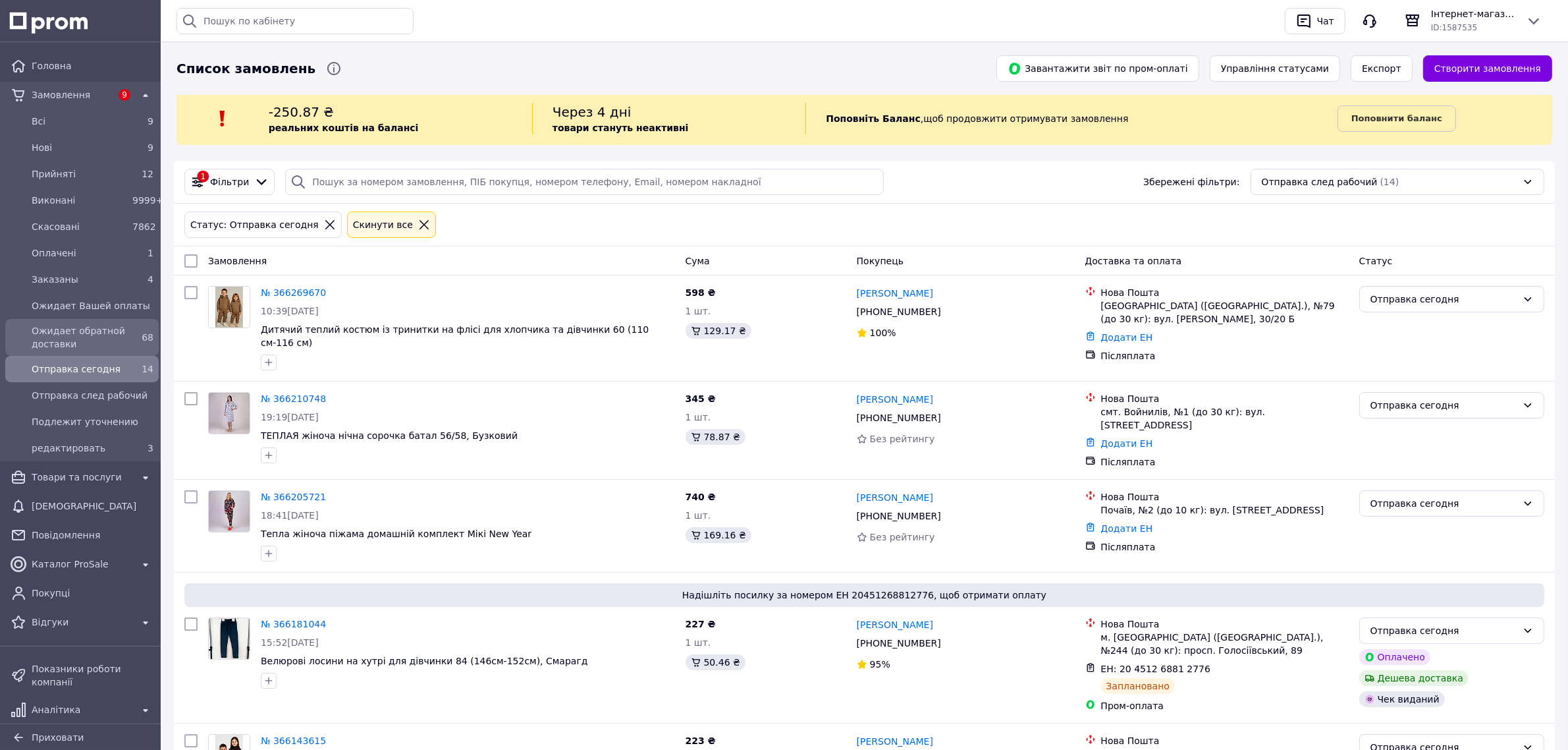
click at [80, 333] on span "Ожидает обратной доставки" at bounding box center [79, 337] width 95 height 27
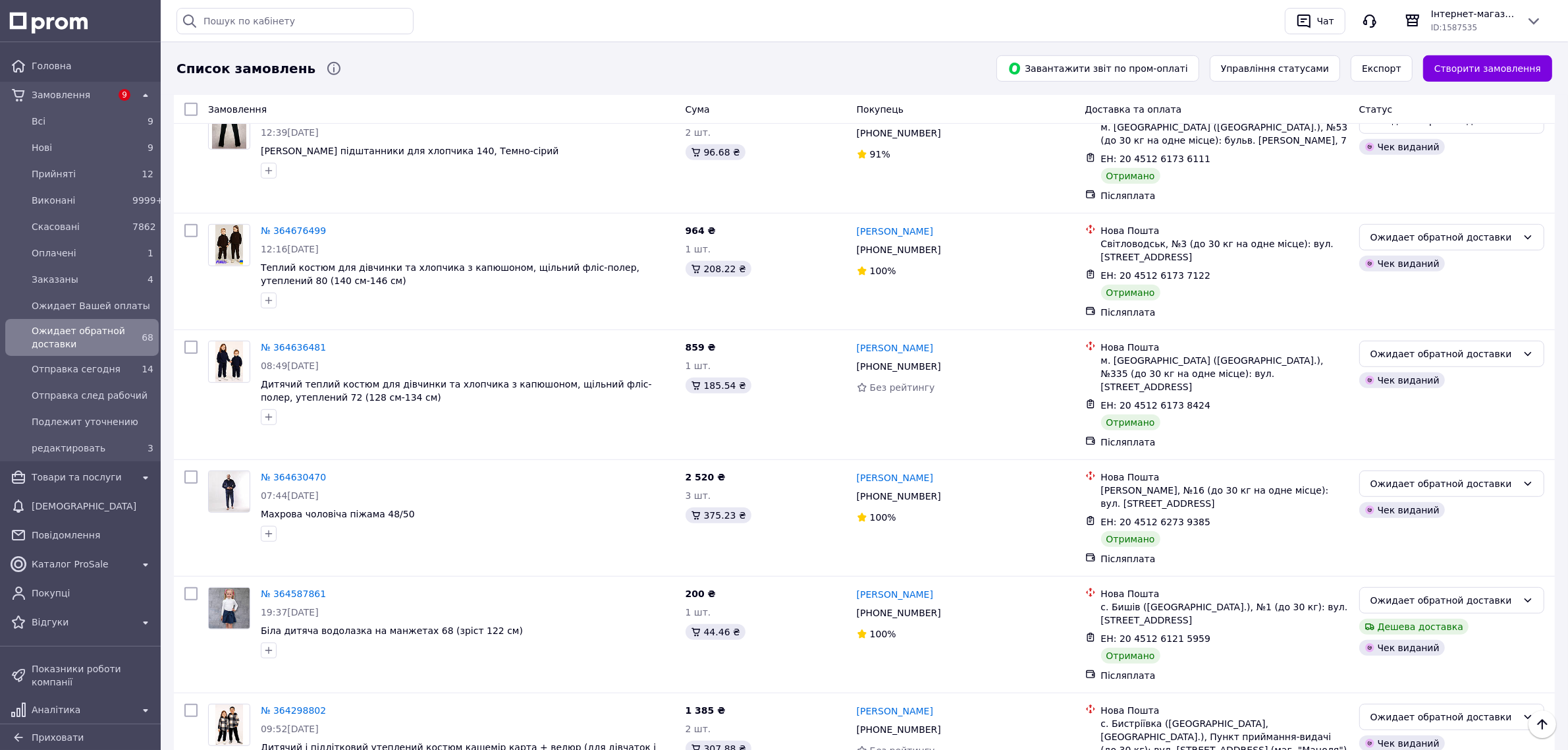
scroll to position [7344, 0]
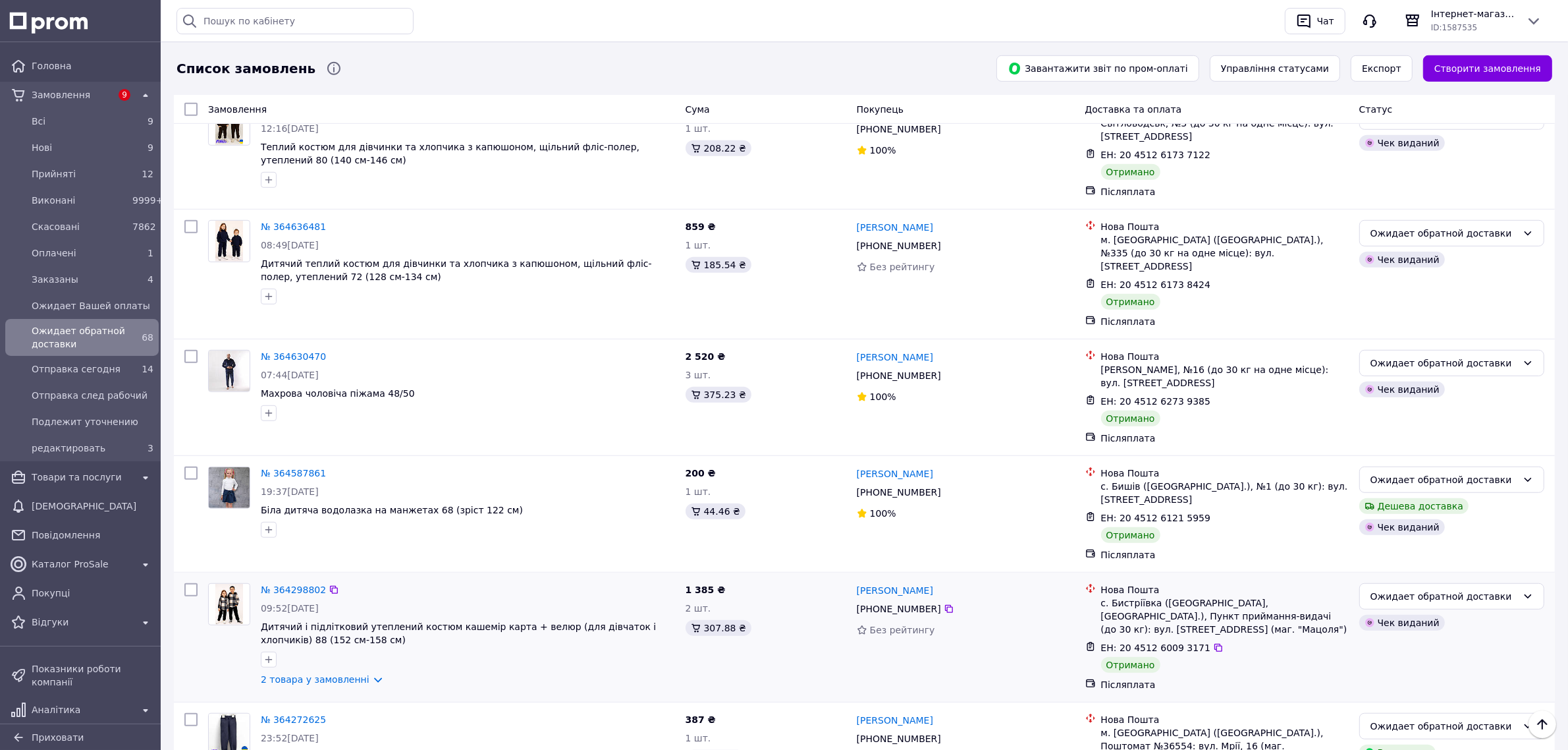
click at [195, 583] on input "checkbox" at bounding box center [191, 589] width 13 height 13
checkbox input "true"
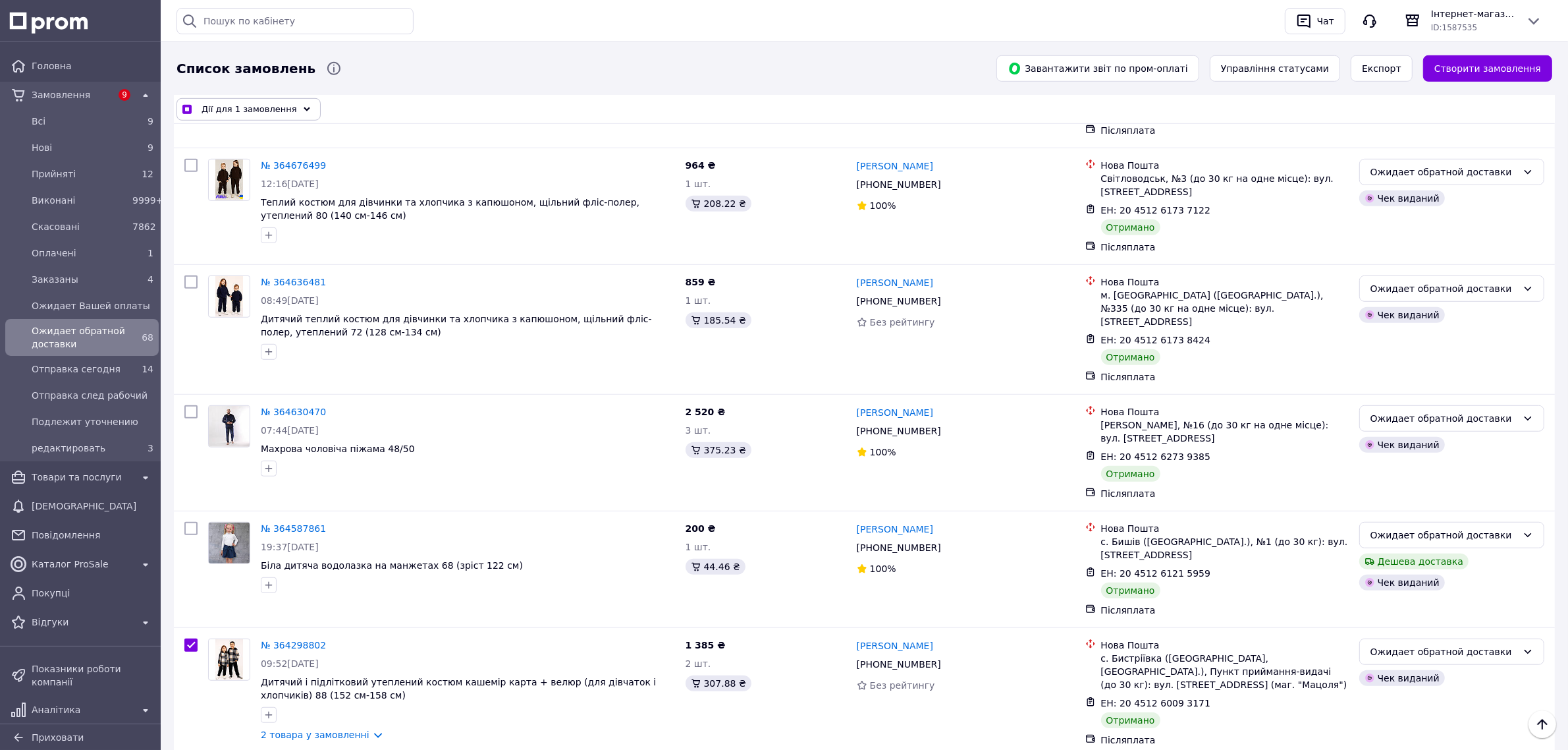
scroll to position [7262, 0]
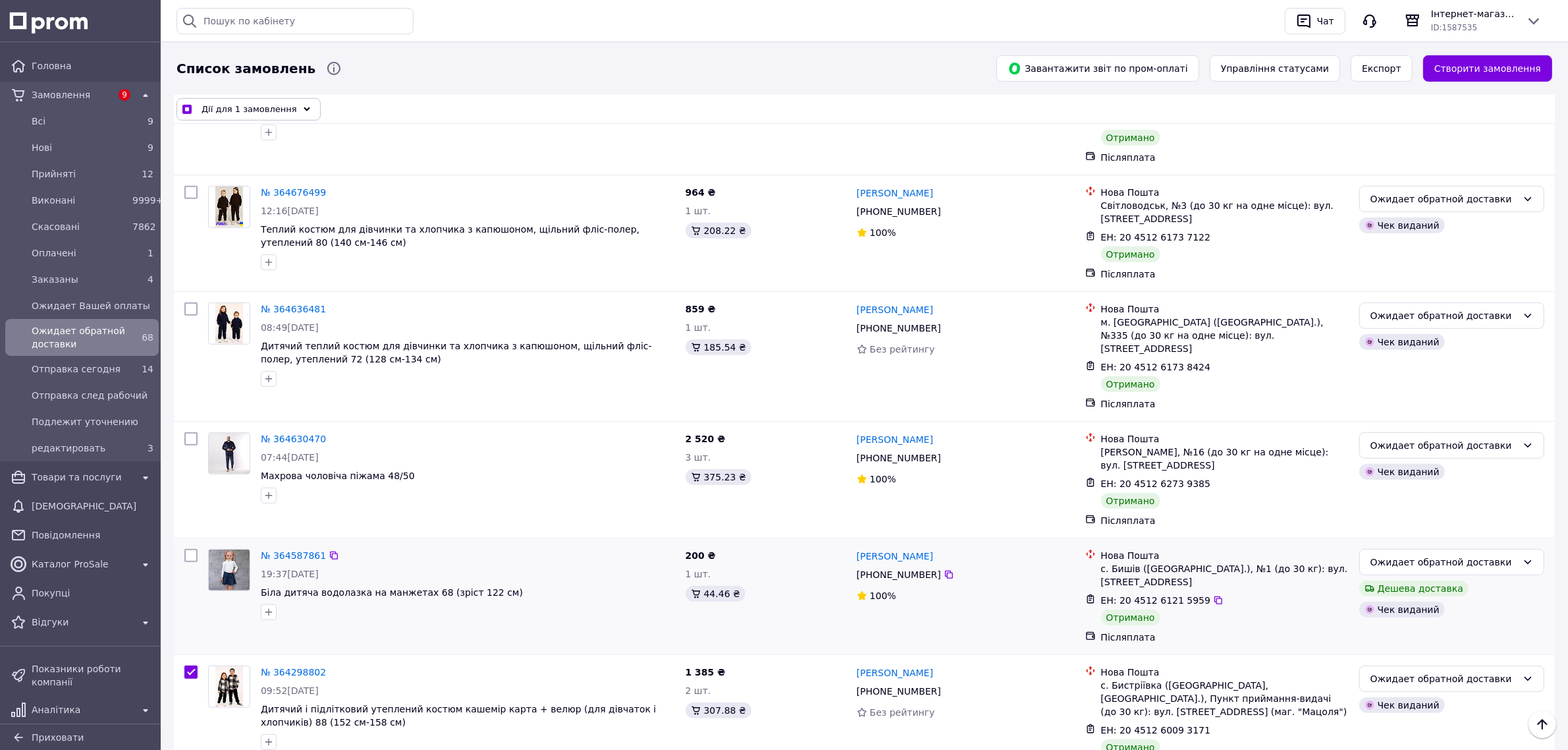
click at [186, 549] on input "checkbox" at bounding box center [191, 556] width 13 height 13
checkbox input "true"
click at [236, 114] on span "Дії для 2 замовлень" at bounding box center [246, 109] width 90 height 13
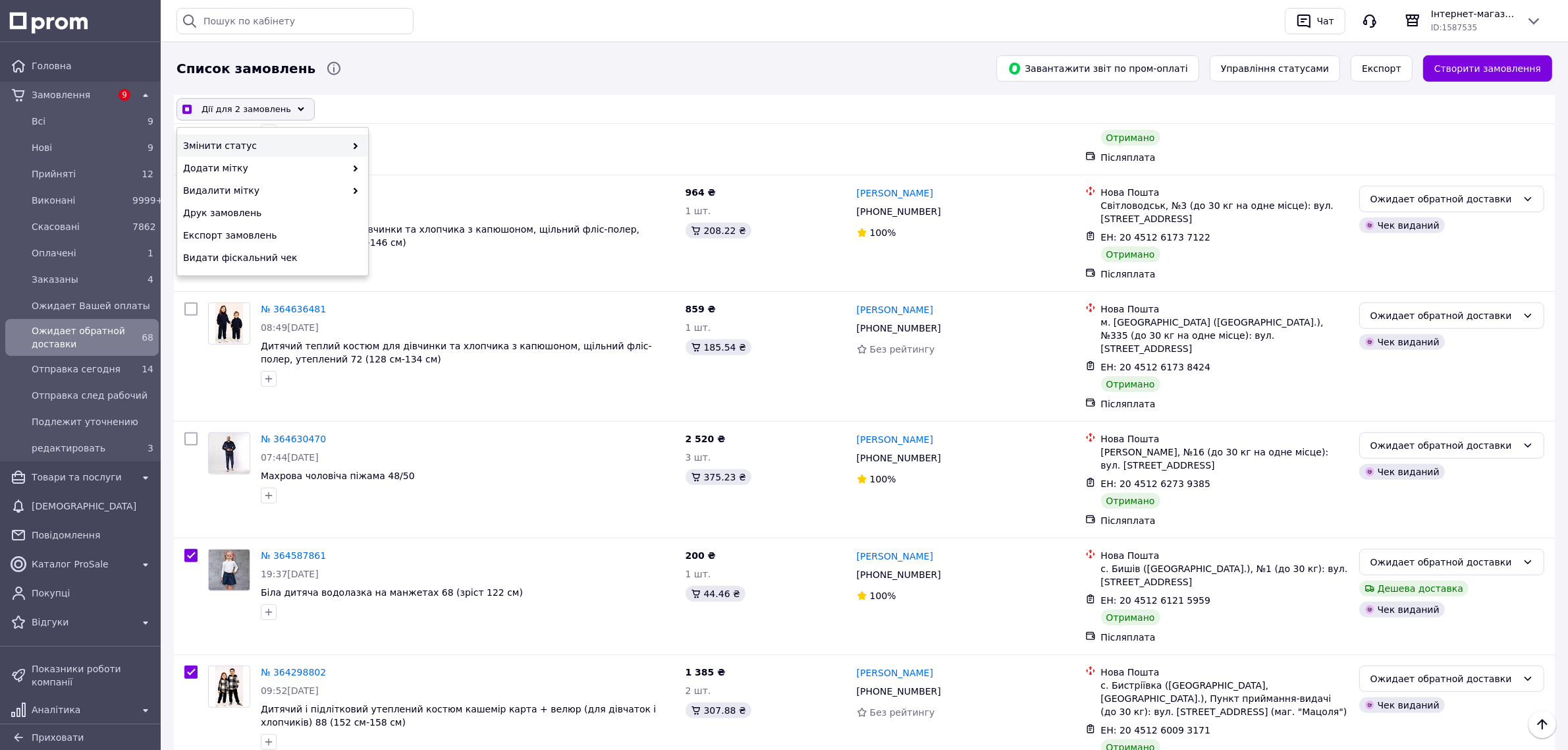
click at [357, 144] on icon at bounding box center [355, 146] width 6 height 6
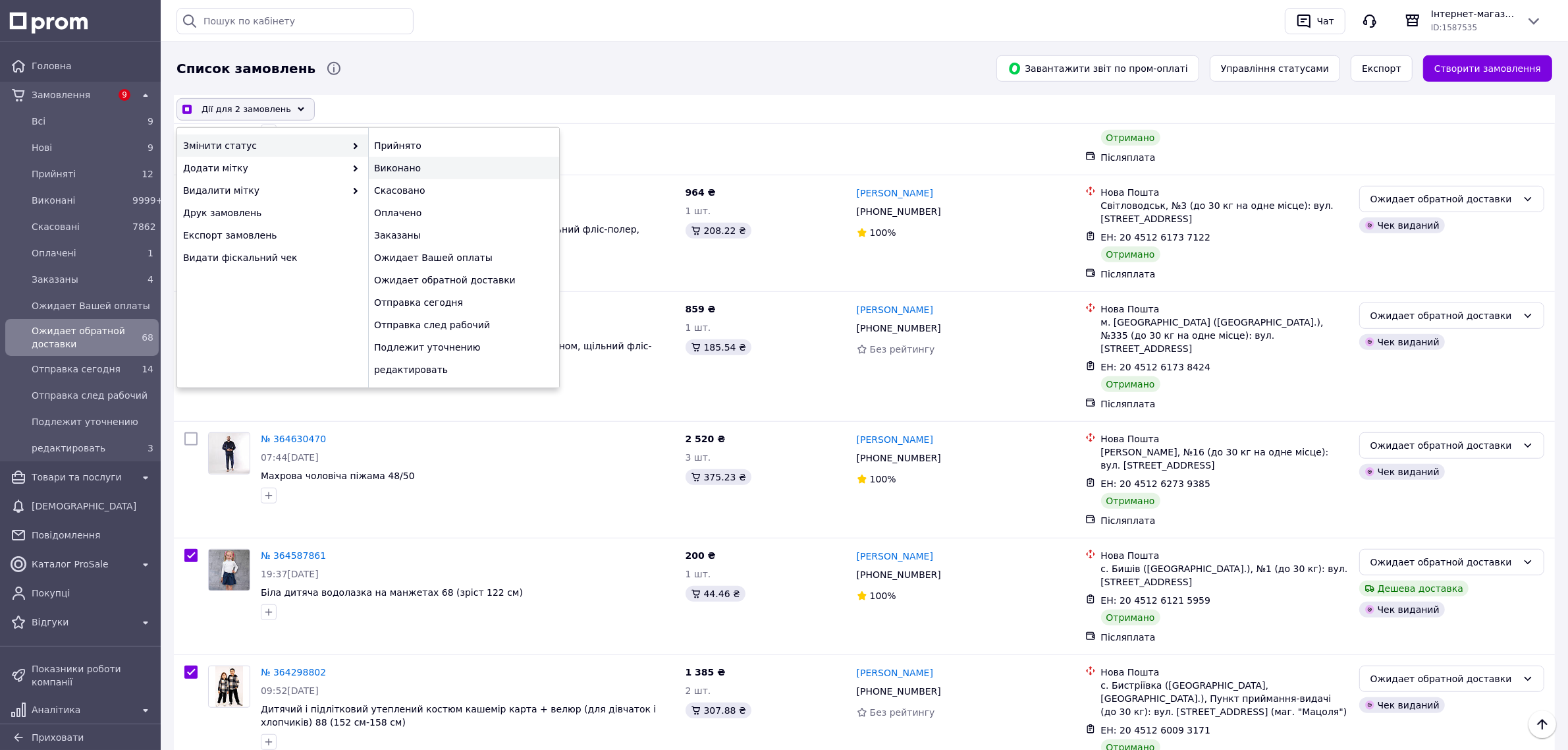
checkbox input "true"
click at [403, 165] on div "Виконано" at bounding box center [463, 167] width 191 height 22
checkbox input "false"
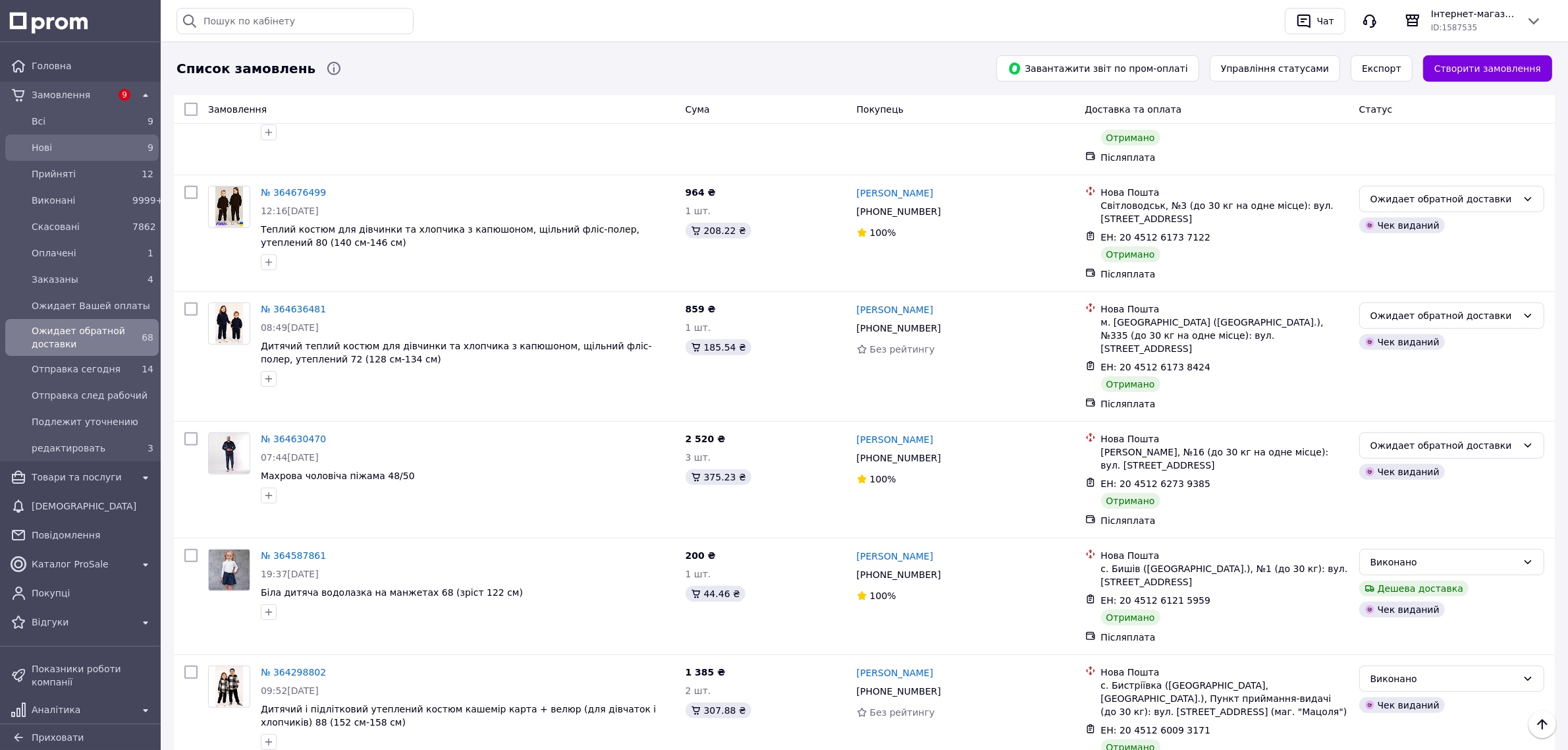
click at [53, 144] on span "Нові" at bounding box center [79, 147] width 95 height 13
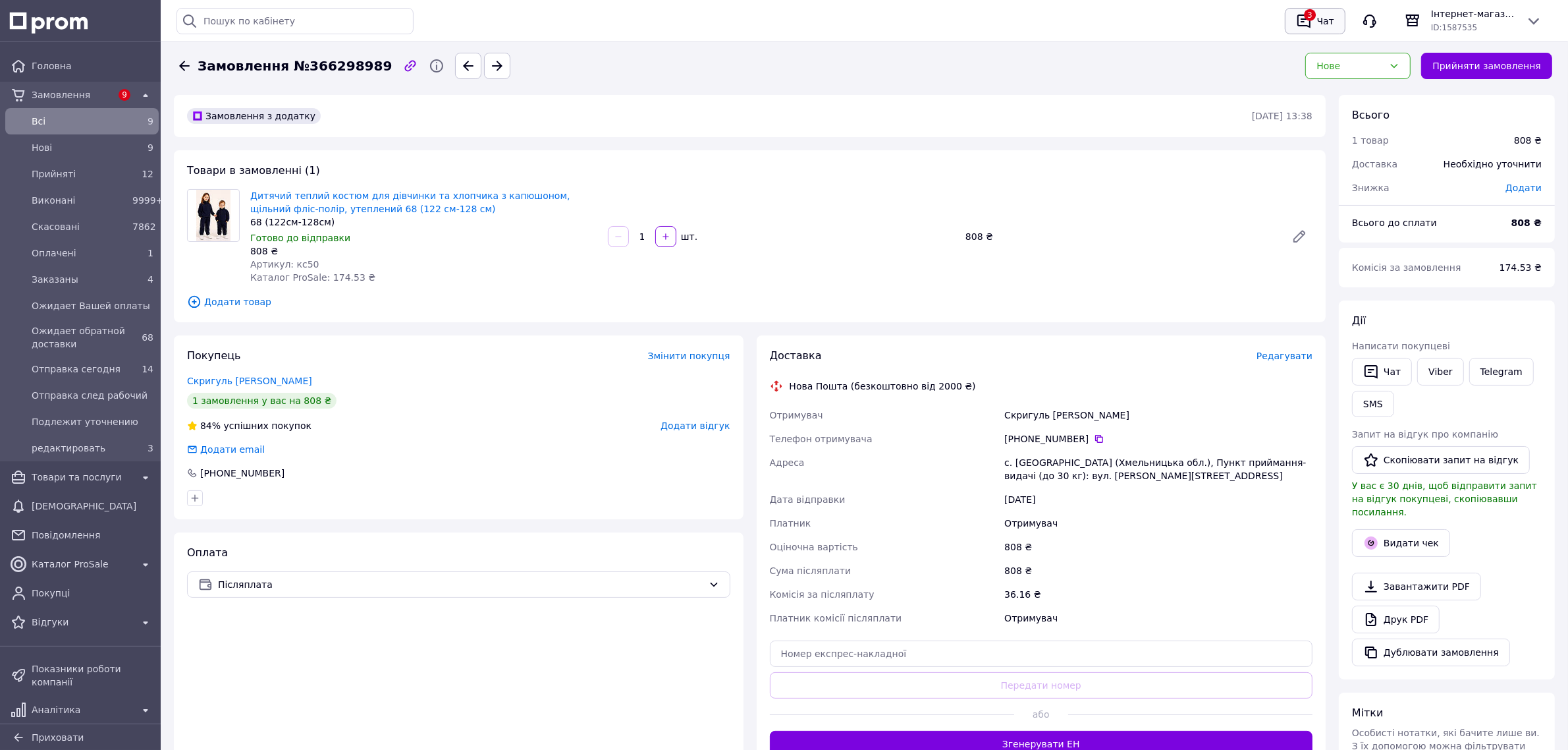
click at [1321, 24] on div "Чат" at bounding box center [1325, 22] width 22 height 20
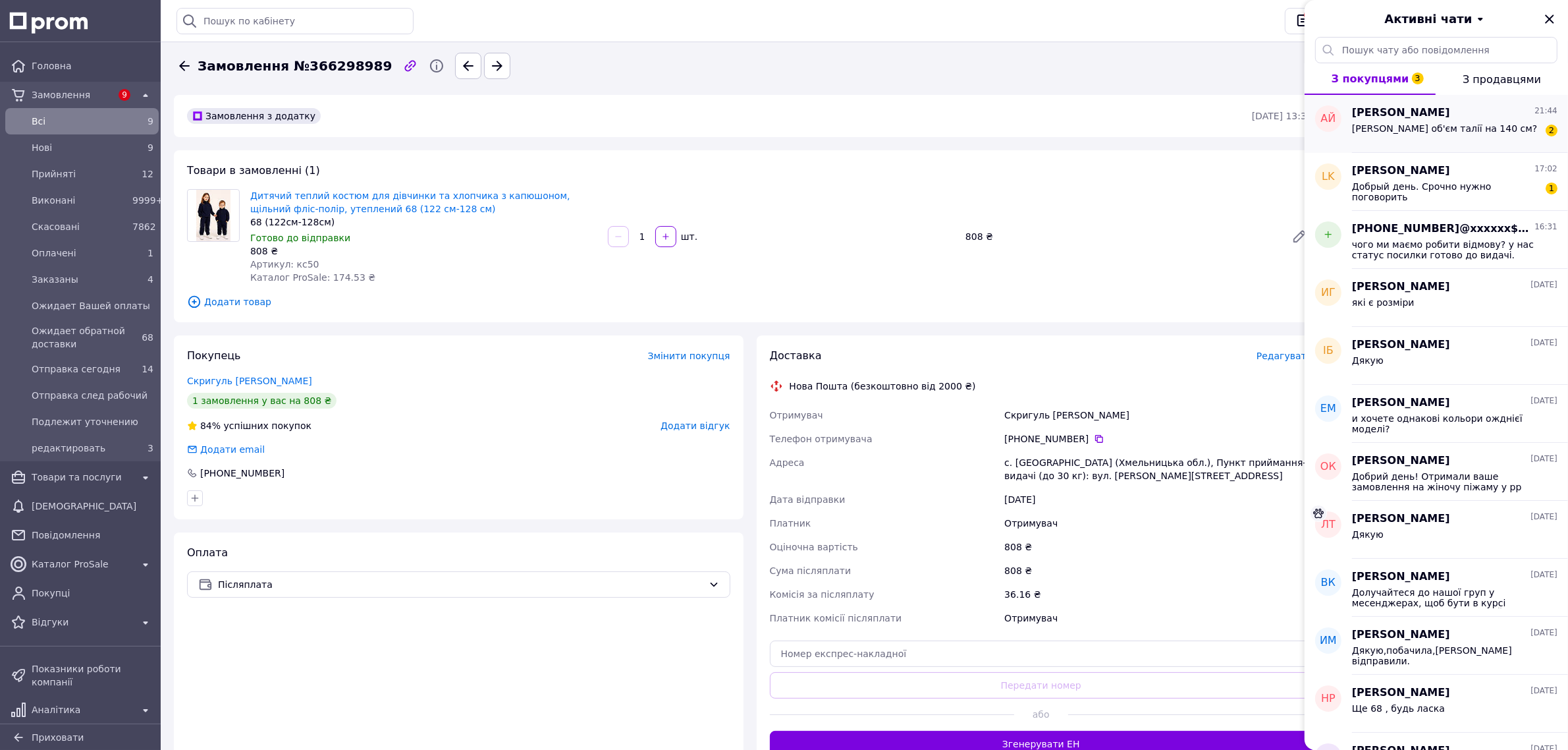
click at [1468, 133] on div "[PERSON_NAME] об'єм талії на 140 см? 2" at bounding box center [1455, 131] width 205 height 21
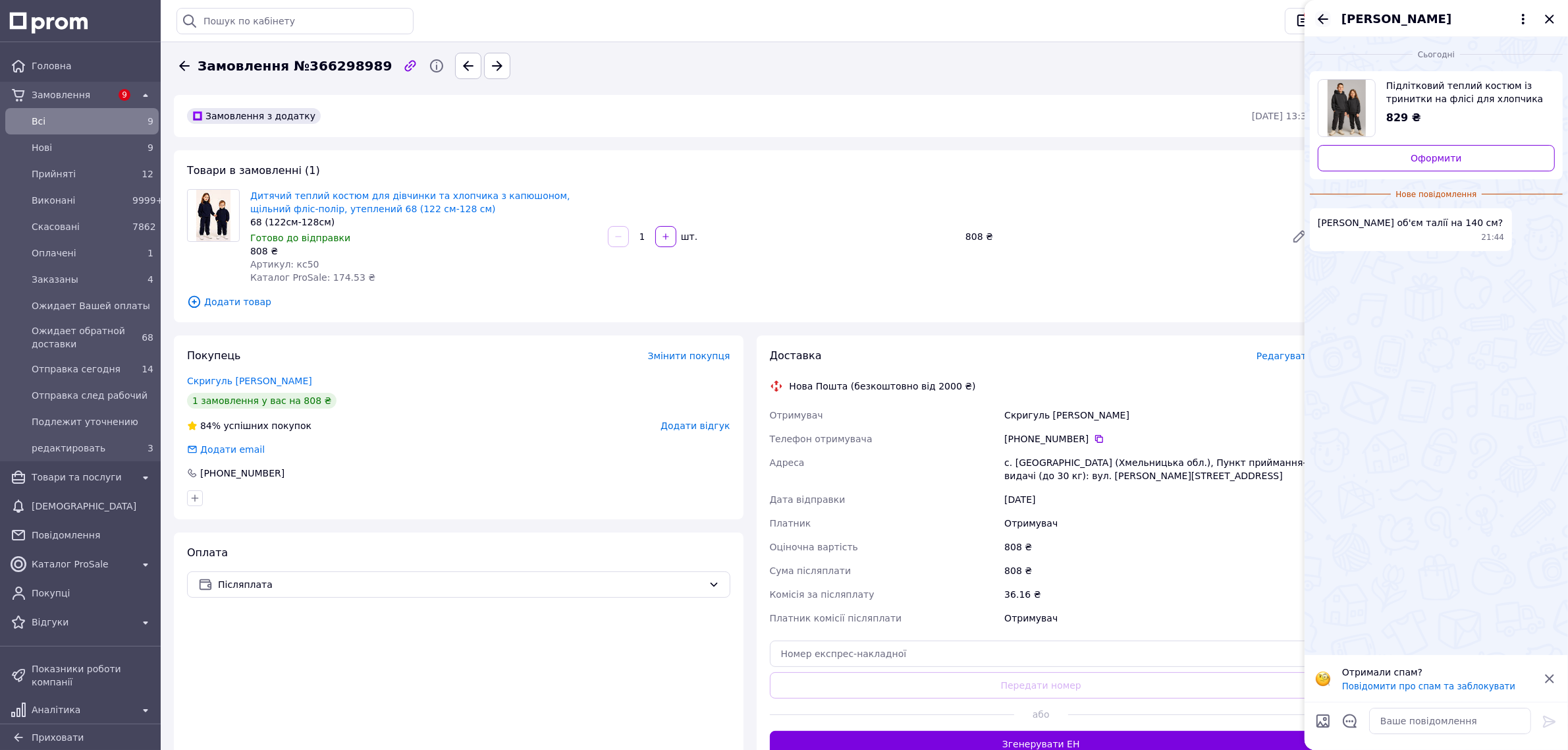
click at [1318, 15] on icon "Назад" at bounding box center [1323, 19] width 16 height 16
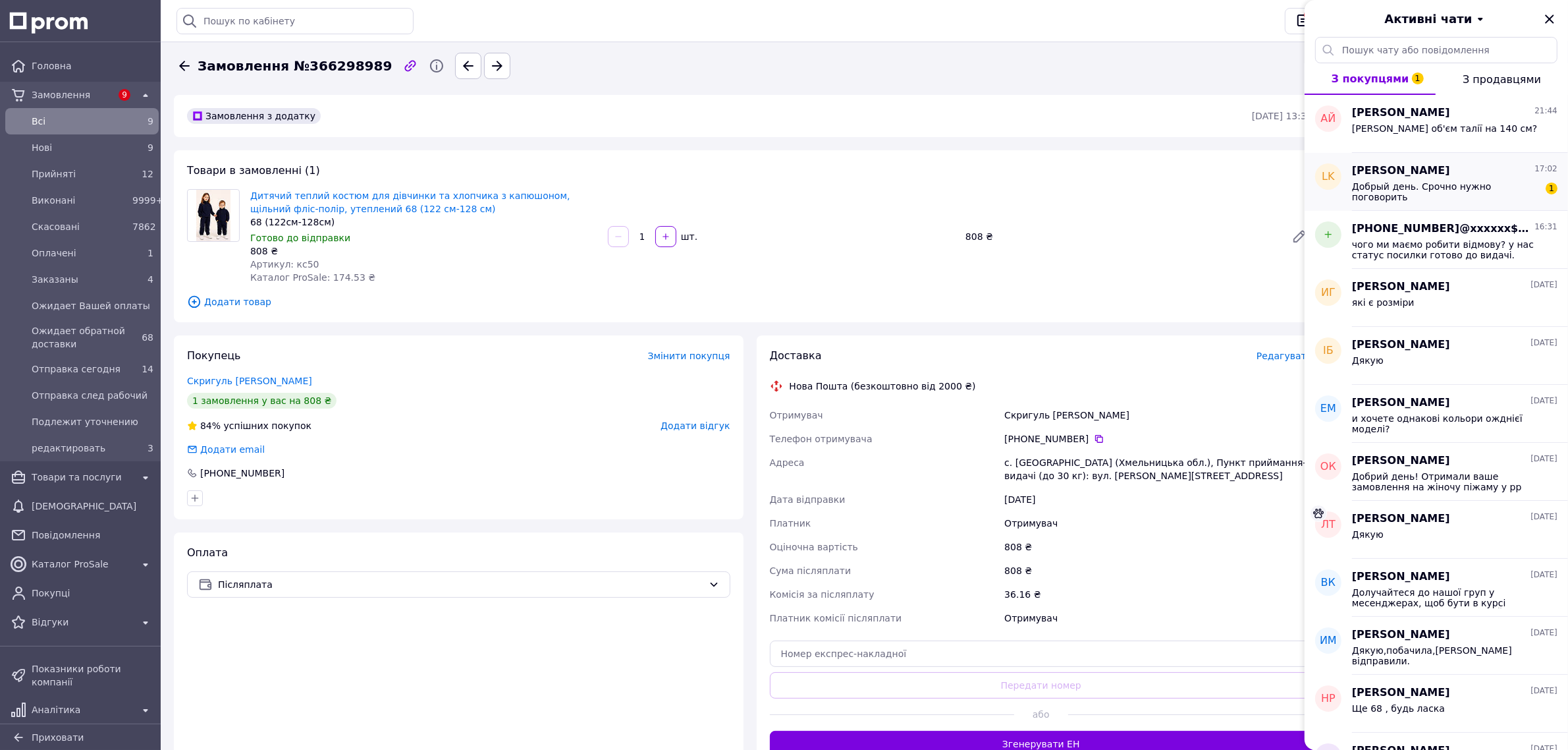
click at [1467, 191] on span "Добрый день. Срочно нужно поговорить" at bounding box center [1445, 191] width 187 height 21
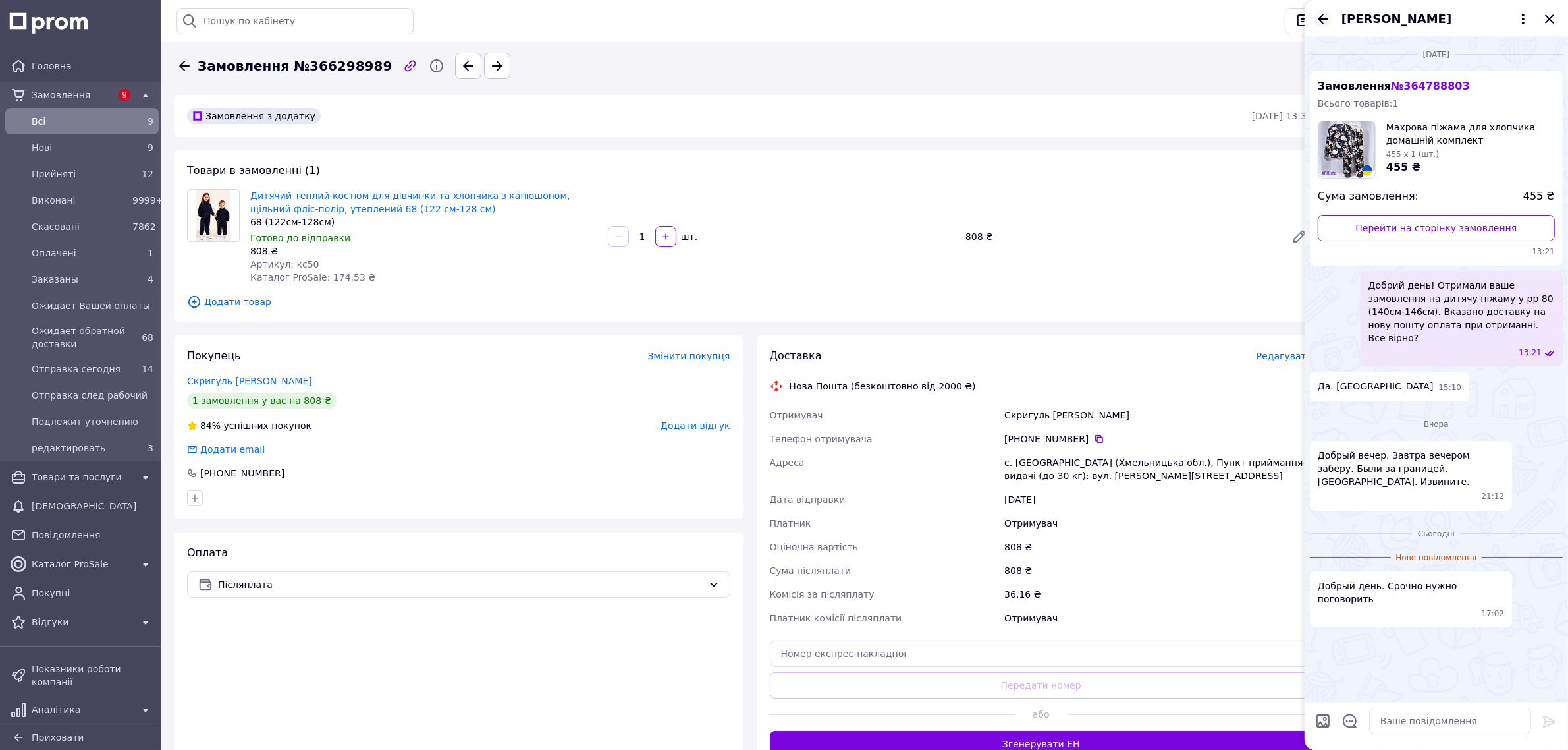
click at [1322, 18] on icon "Назад" at bounding box center [1323, 19] width 16 height 16
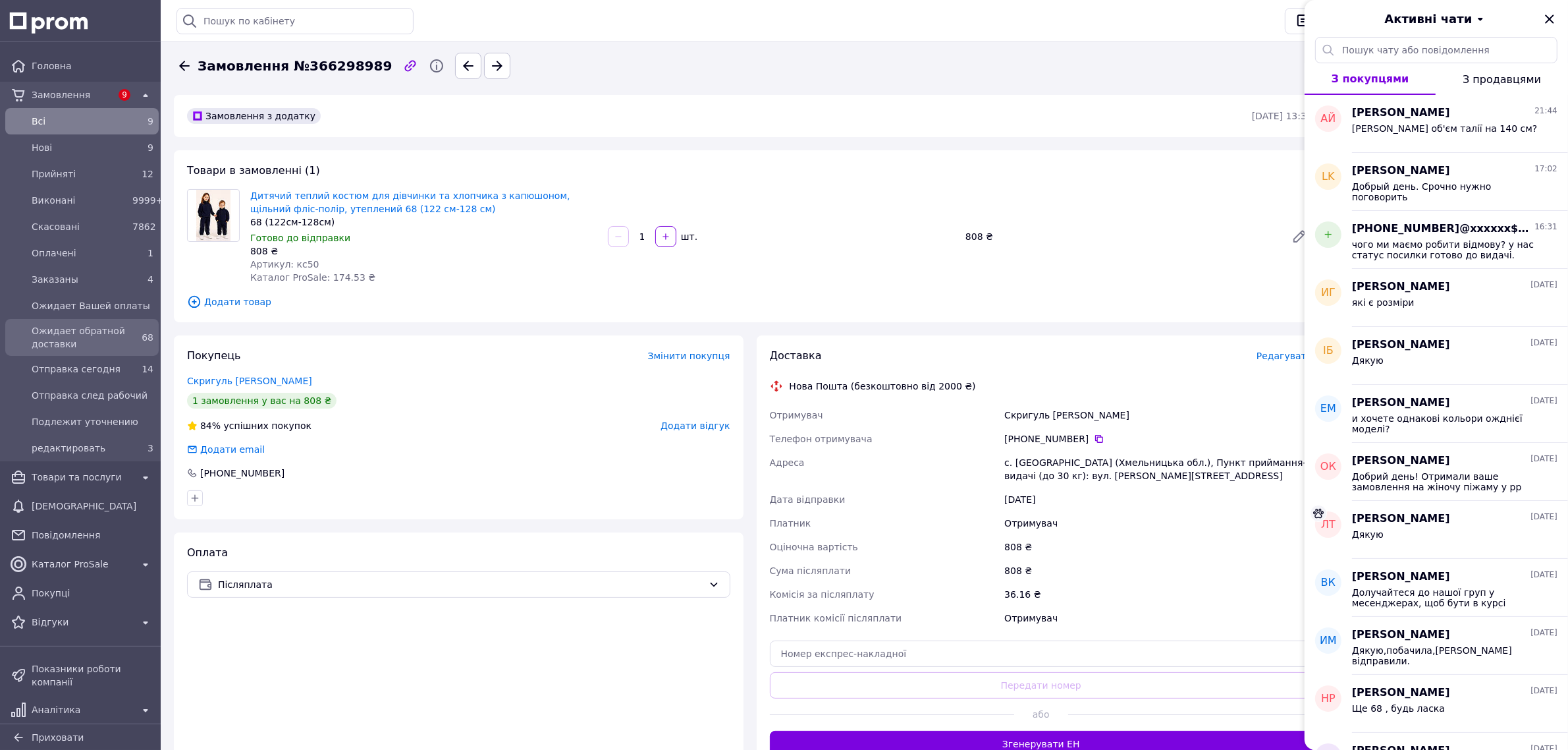
click at [99, 334] on span "Ожидает обратной доставки" at bounding box center [79, 337] width 95 height 27
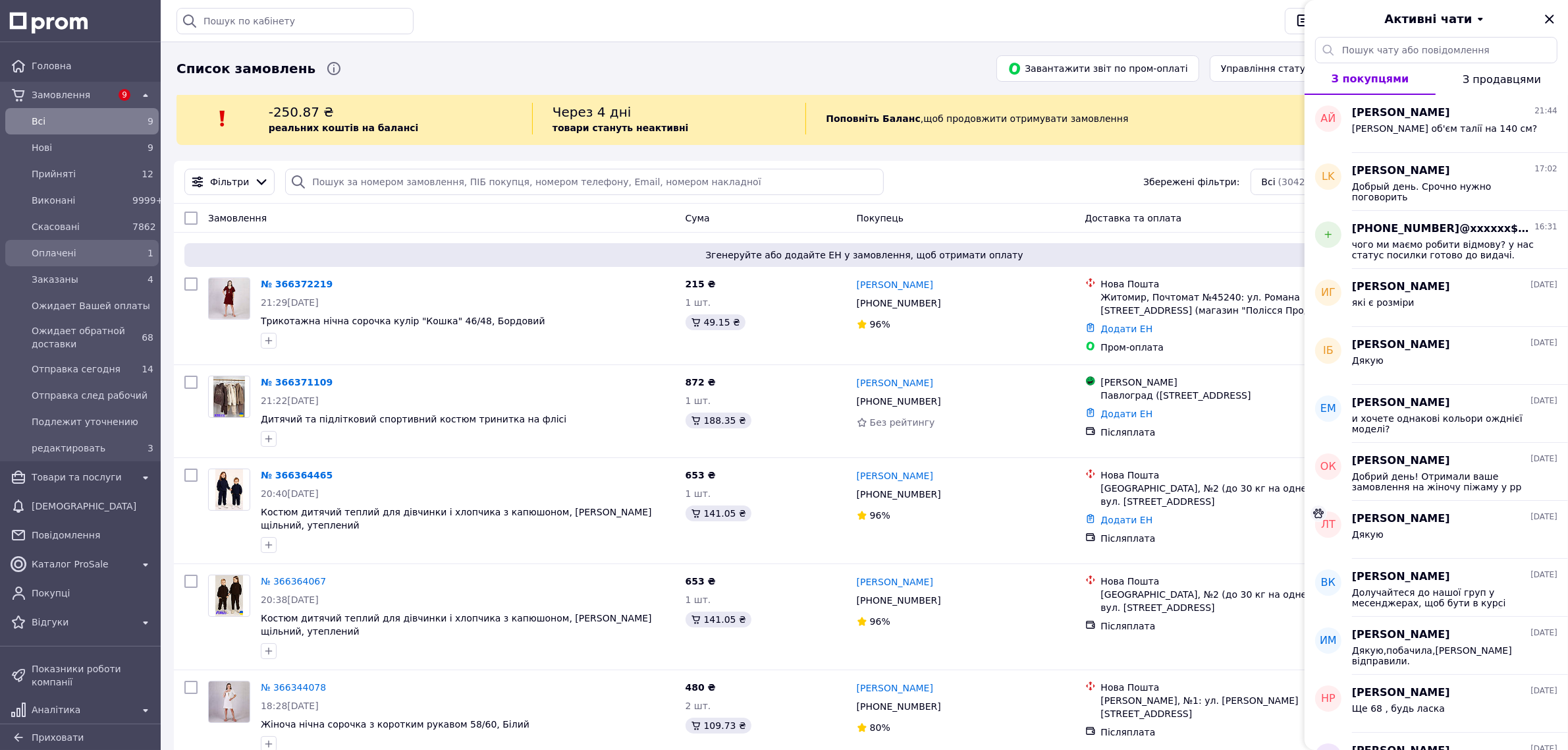
click at [99, 246] on span "Оплачені" at bounding box center [79, 253] width 95 height 13
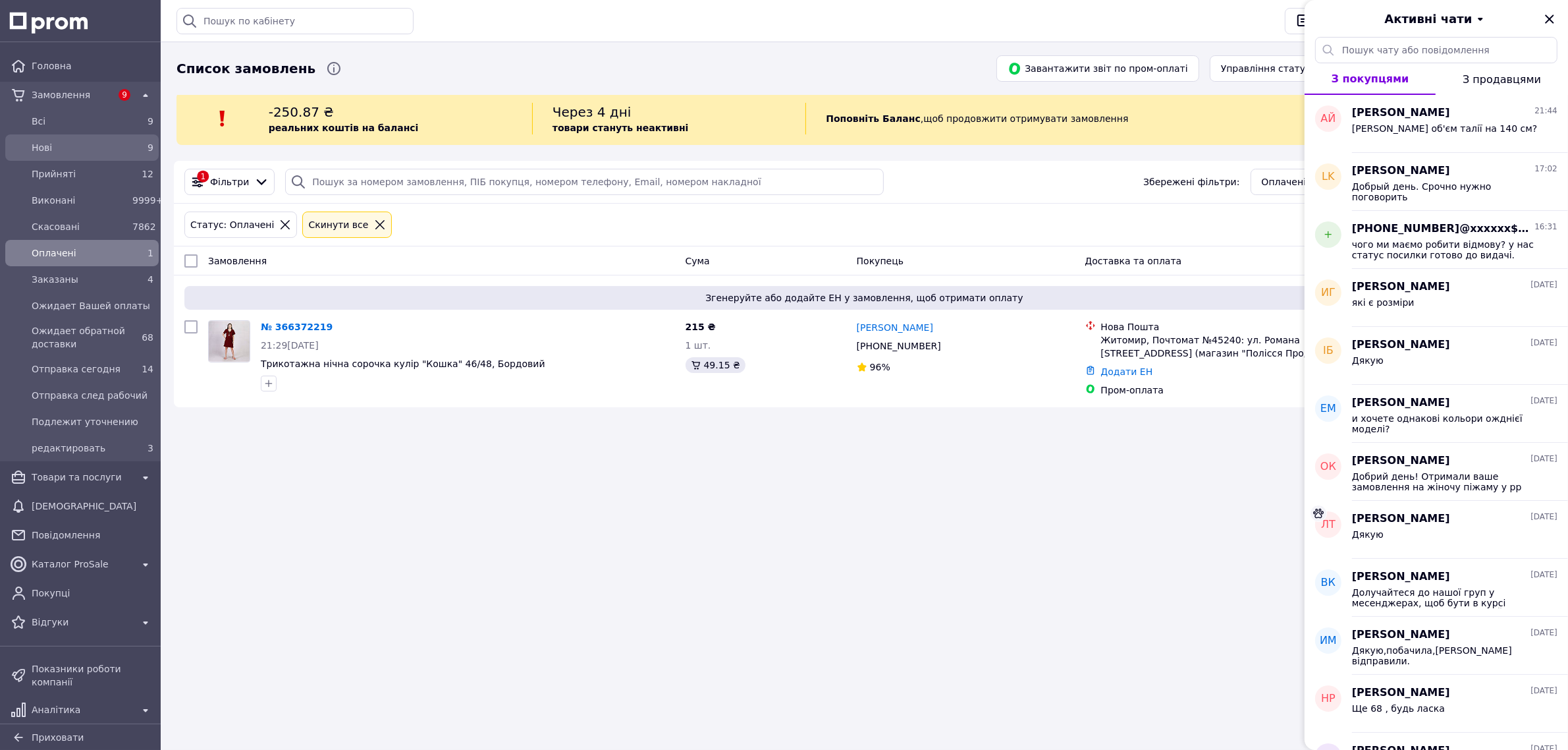
click at [93, 151] on span "Нові" at bounding box center [79, 147] width 95 height 13
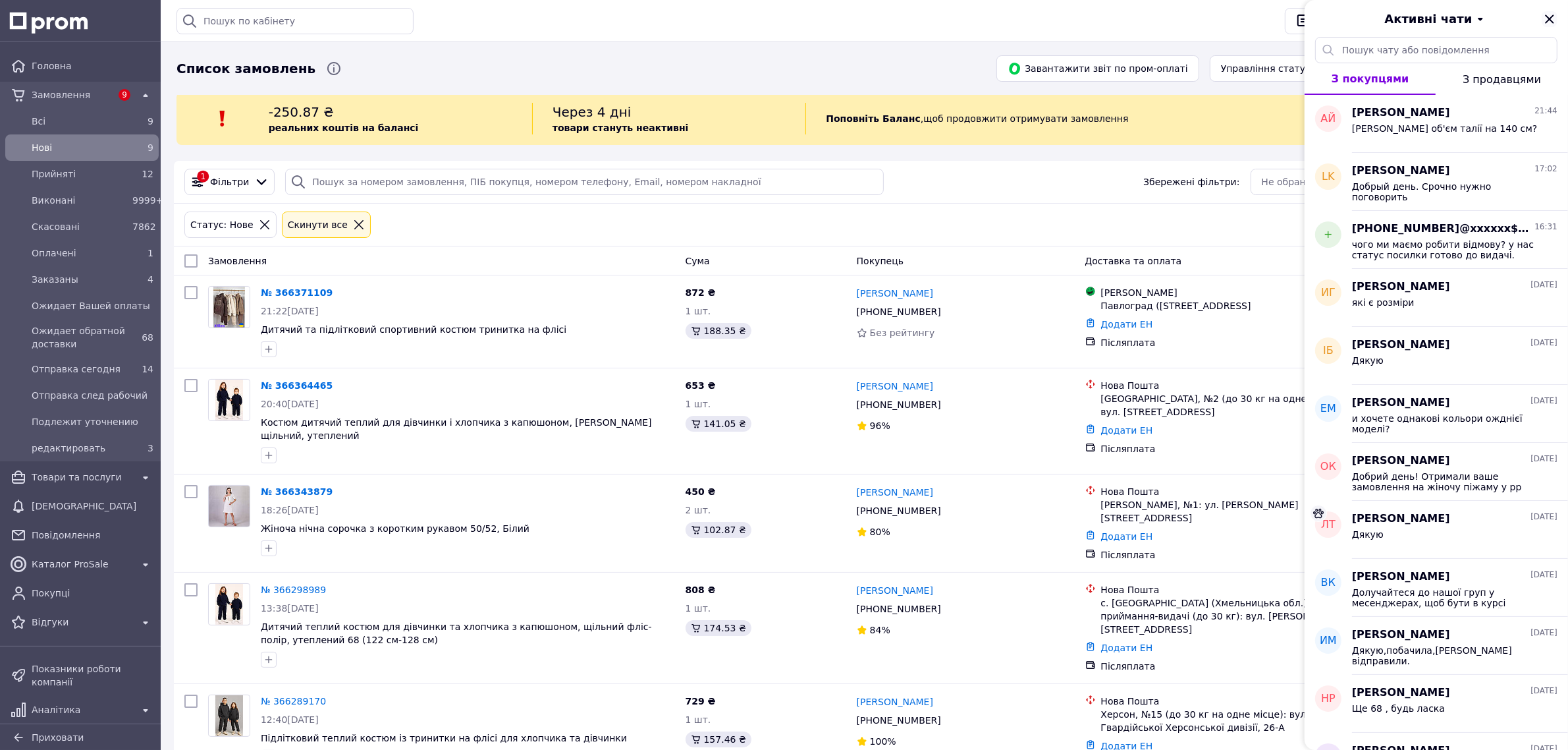
click at [1551, 19] on icon "Закрити" at bounding box center [1549, 19] width 16 height 16
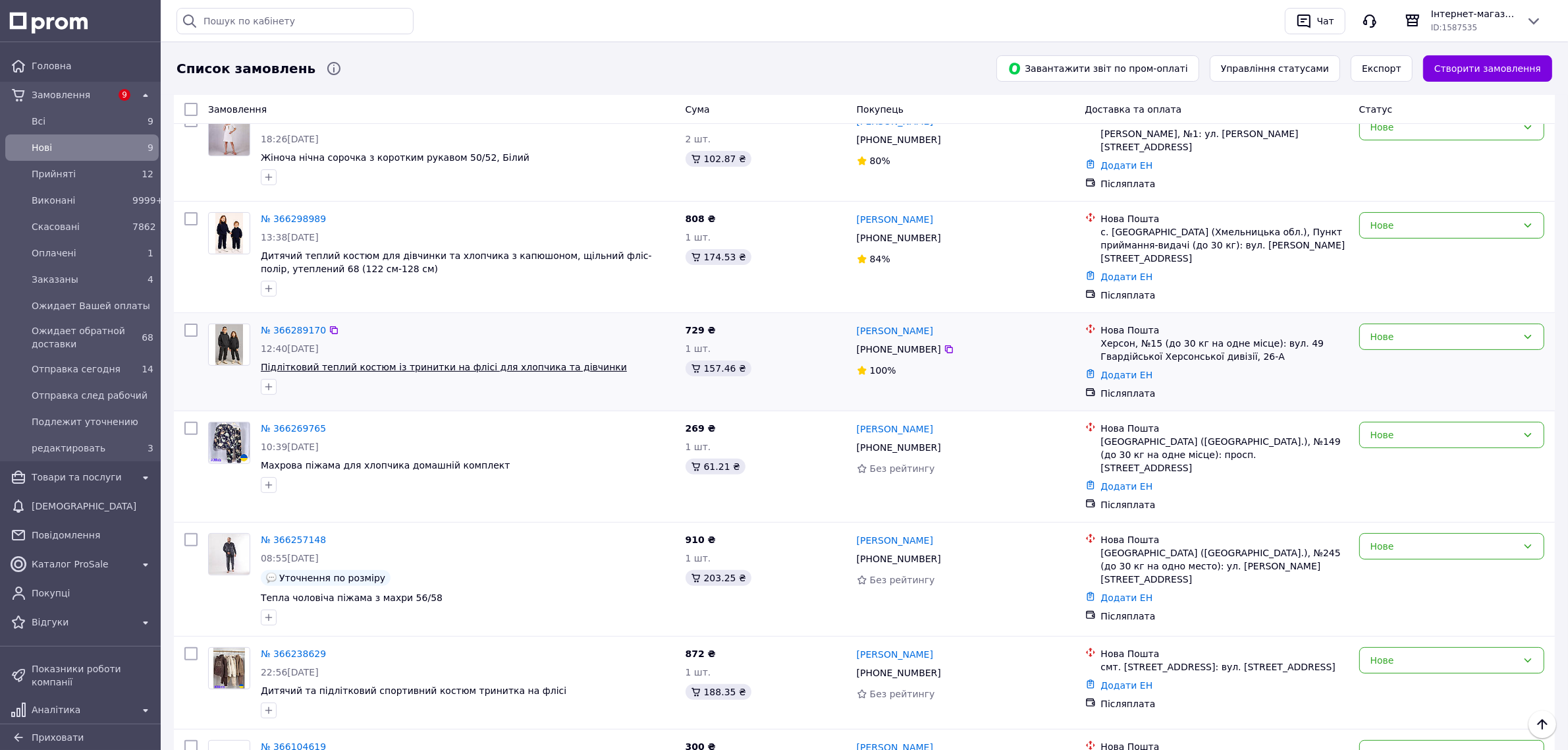
scroll to position [375, 0]
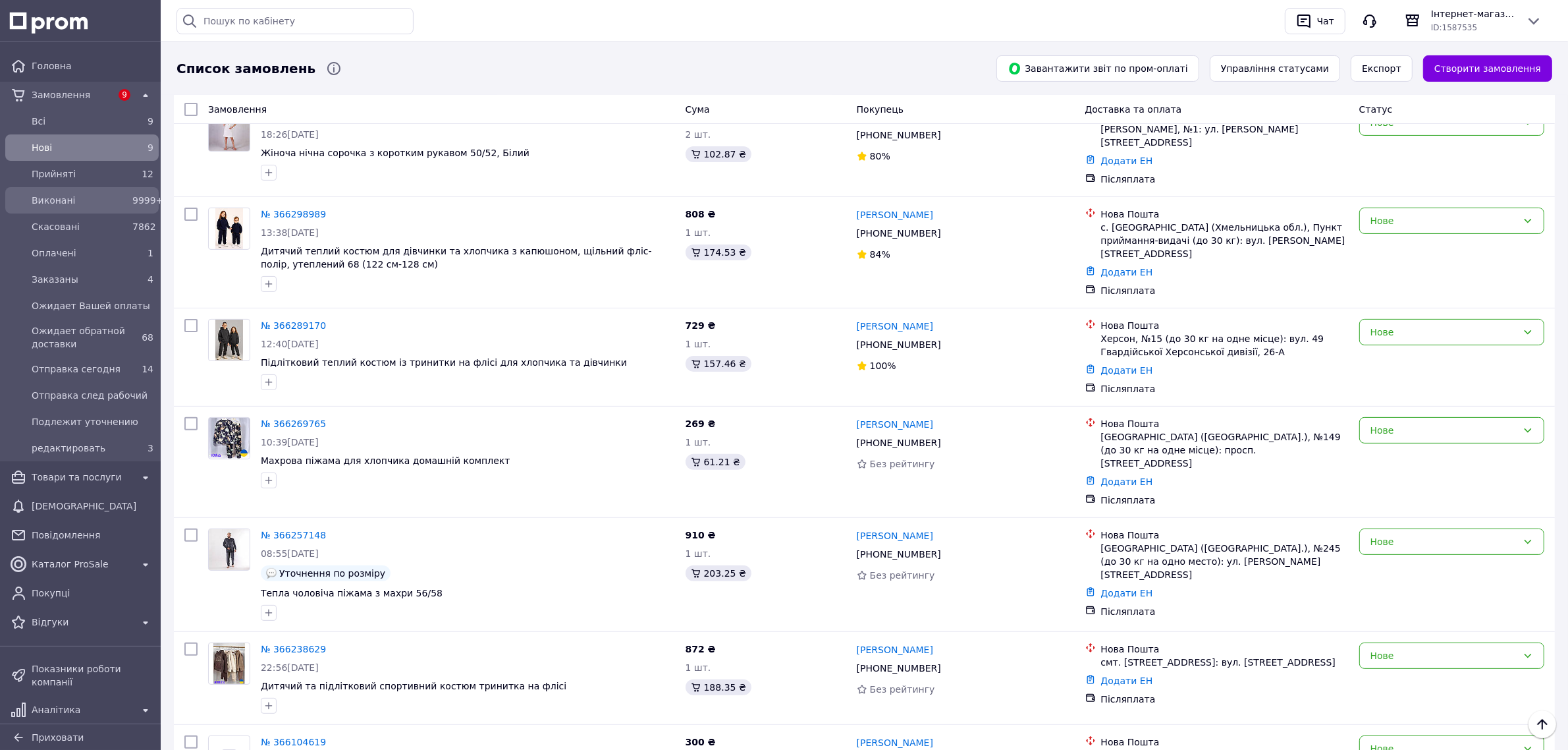
click at [93, 194] on span "Виконані" at bounding box center [79, 200] width 95 height 13
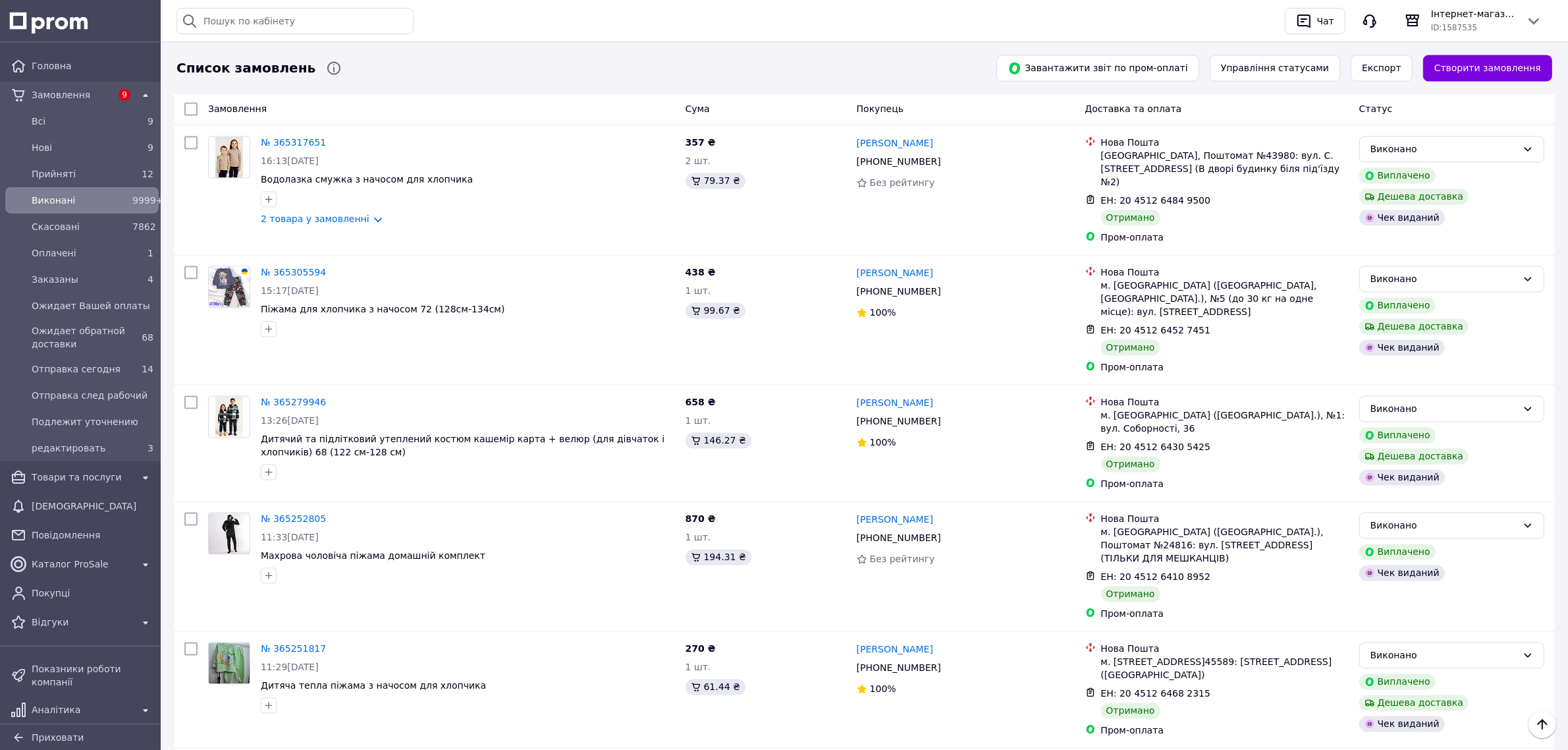
scroll to position [3130, 0]
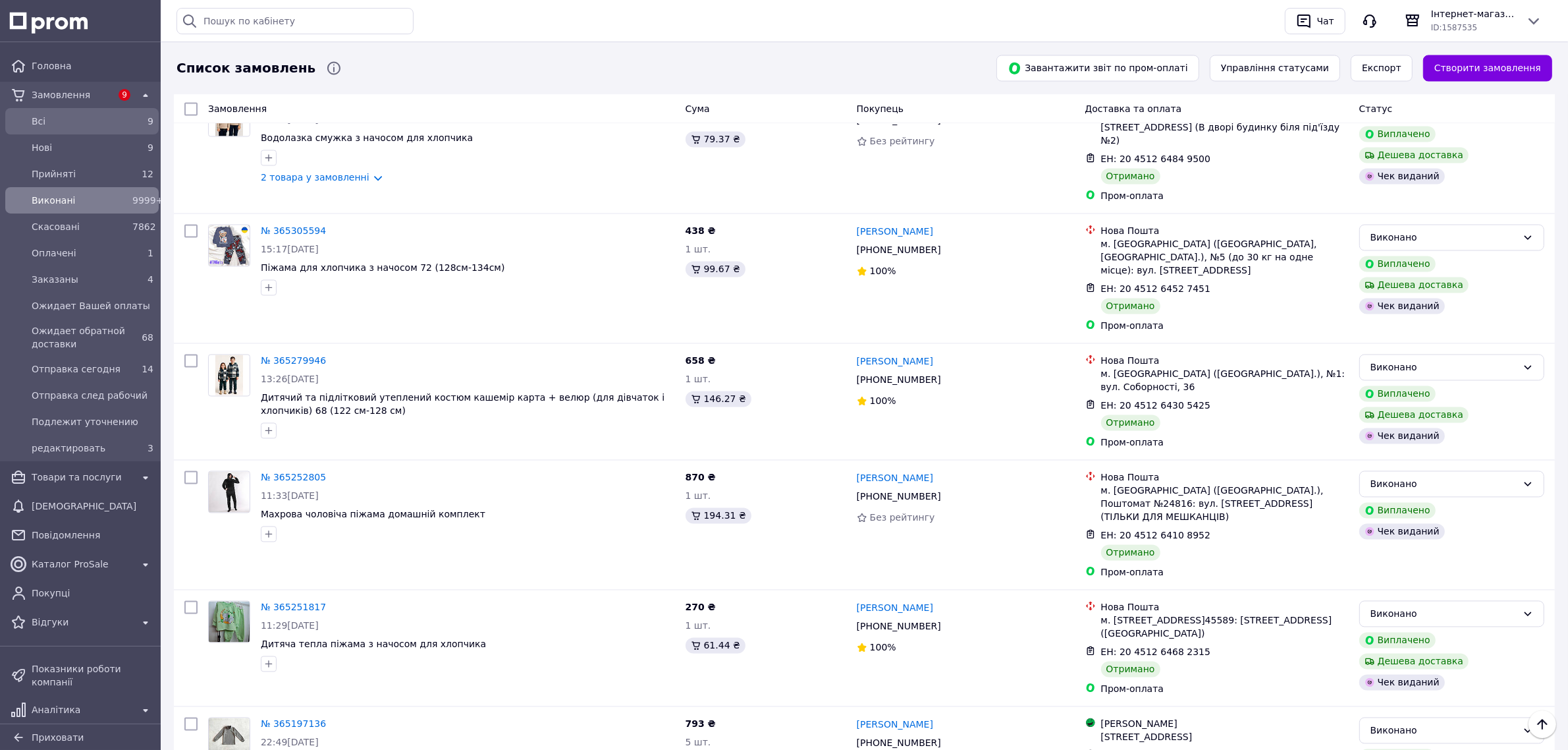
click at [117, 117] on span "Всi" at bounding box center [79, 121] width 95 height 13
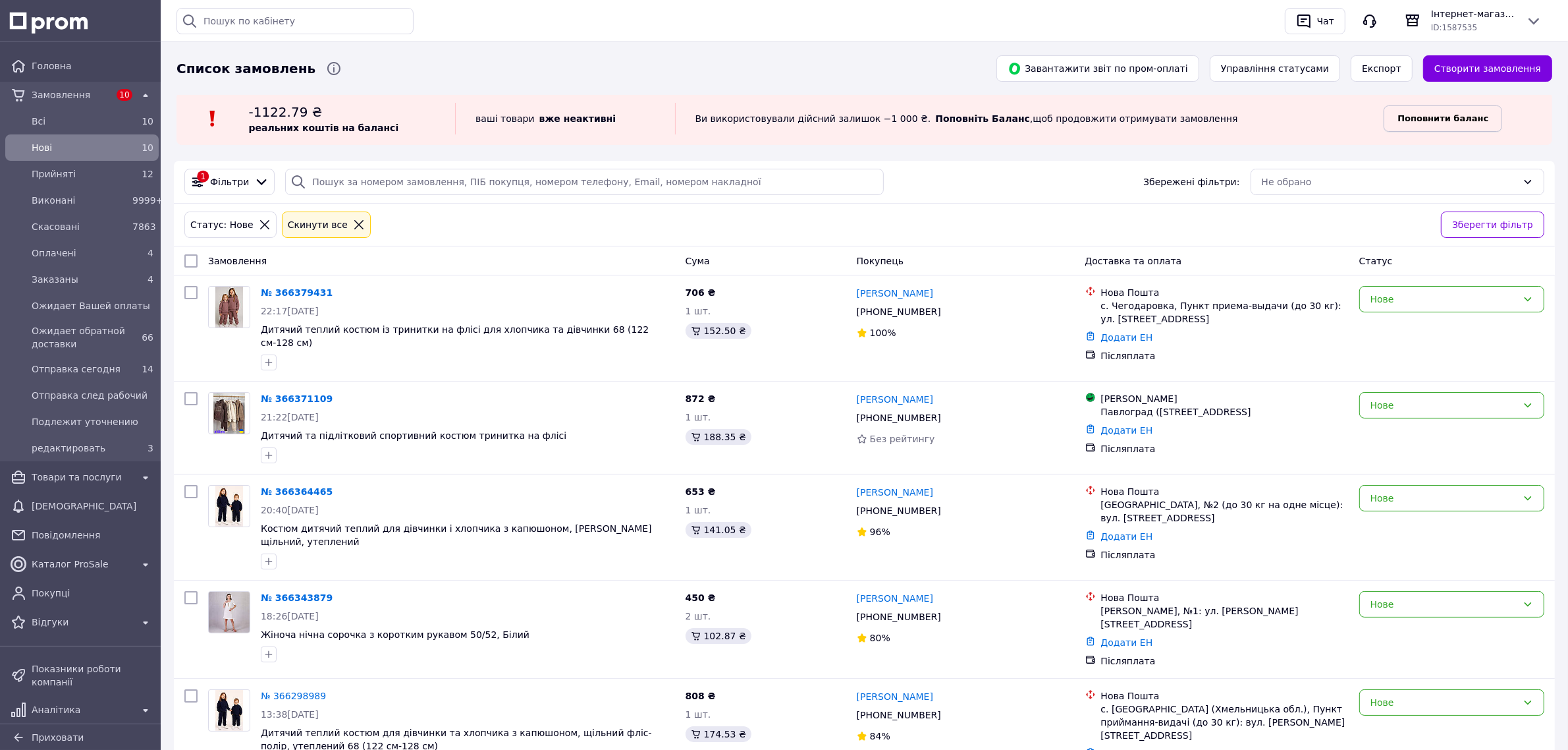
click at [1455, 118] on b "Поповнити баланс" at bounding box center [1442, 118] width 91 height 10
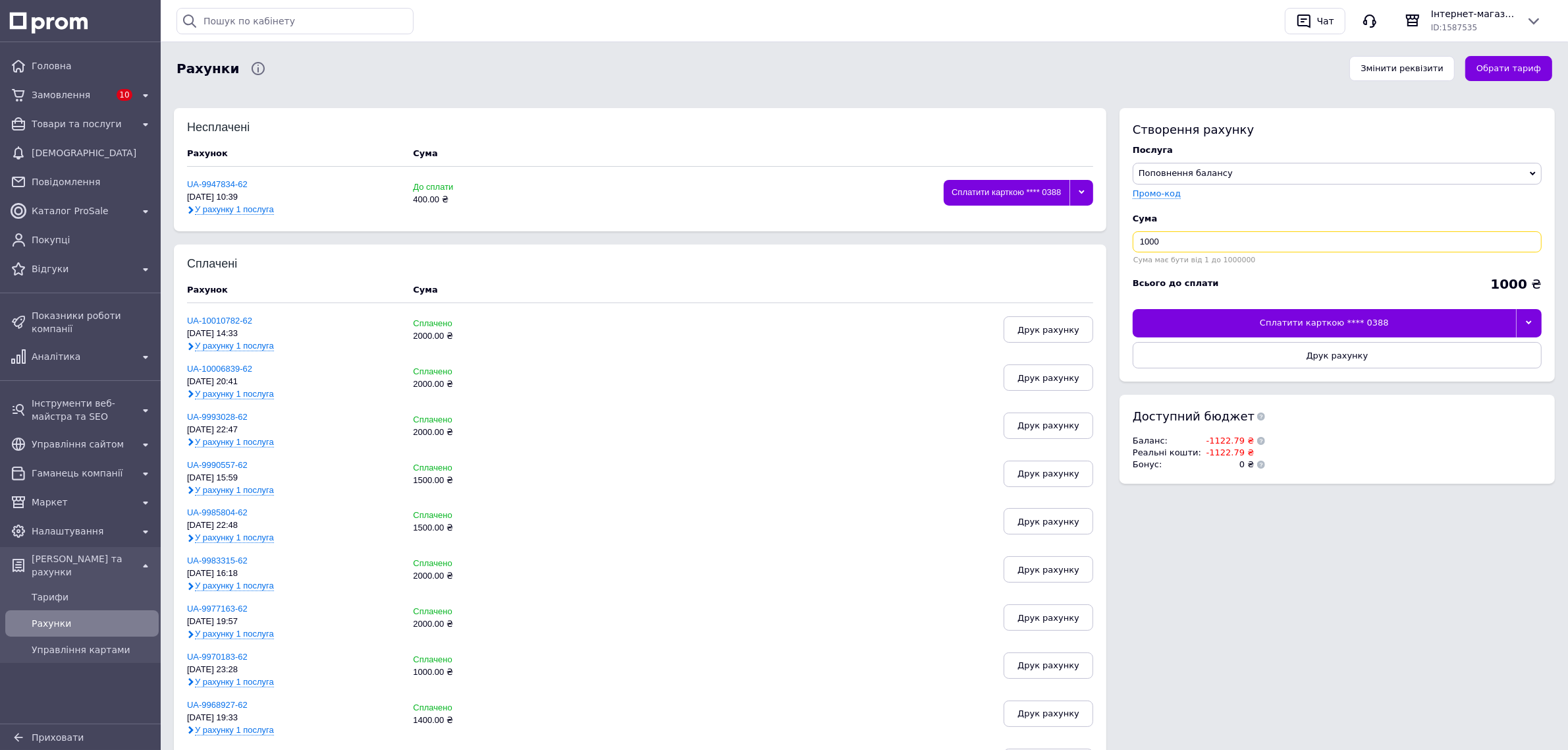
drag, startPoint x: 1163, startPoint y: 241, endPoint x: 1139, endPoint y: 235, distance: 24.7
click at [1139, 235] on input "1000" at bounding box center [1337, 241] width 409 height 21
click at [1137, 235] on input "1000" at bounding box center [1337, 241] width 409 height 21
type input "1500"
click at [1531, 322] on icon at bounding box center [1529, 322] width 6 height 6
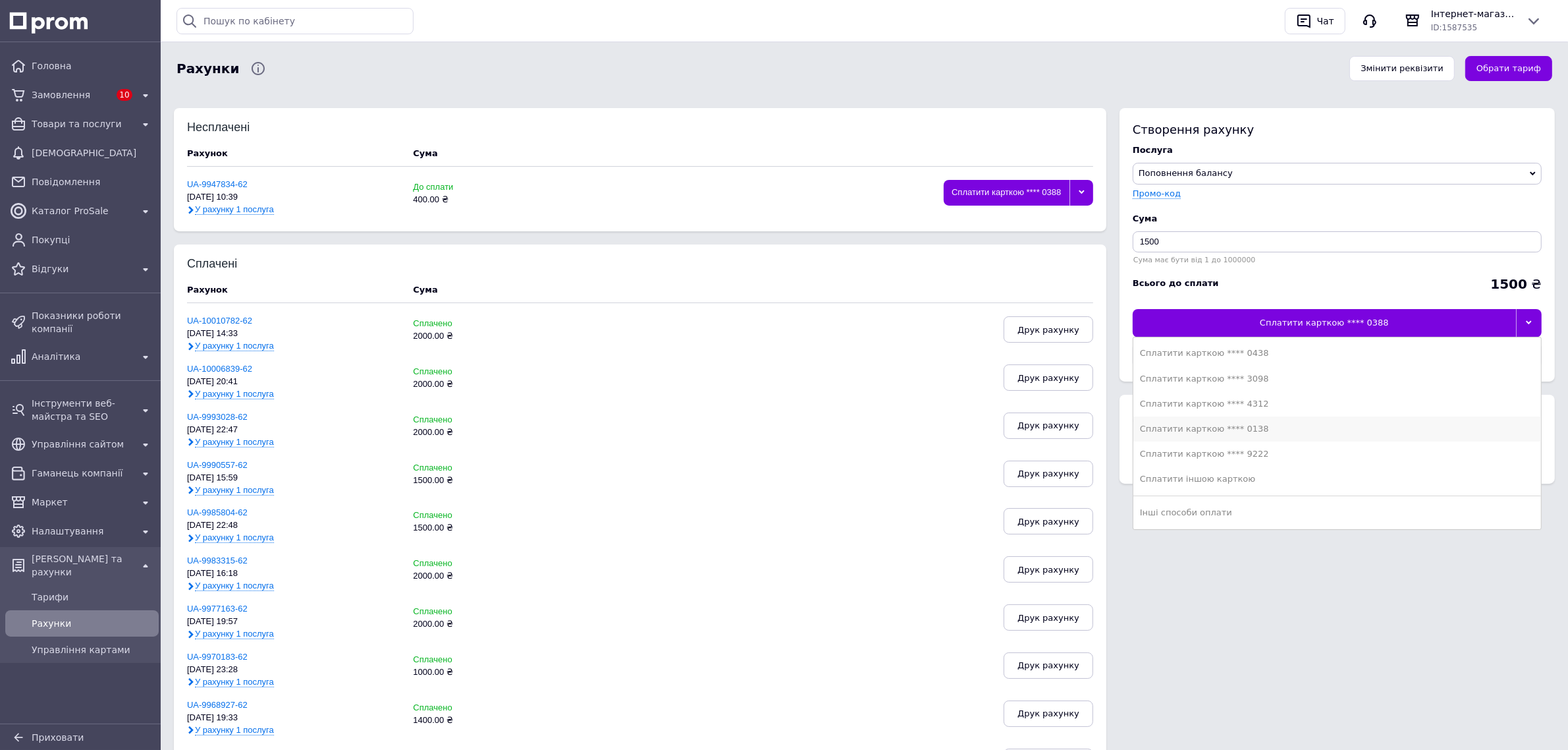
click at [1177, 431] on div "Сплатити карткою **** 0138" at bounding box center [1337, 428] width 395 height 12
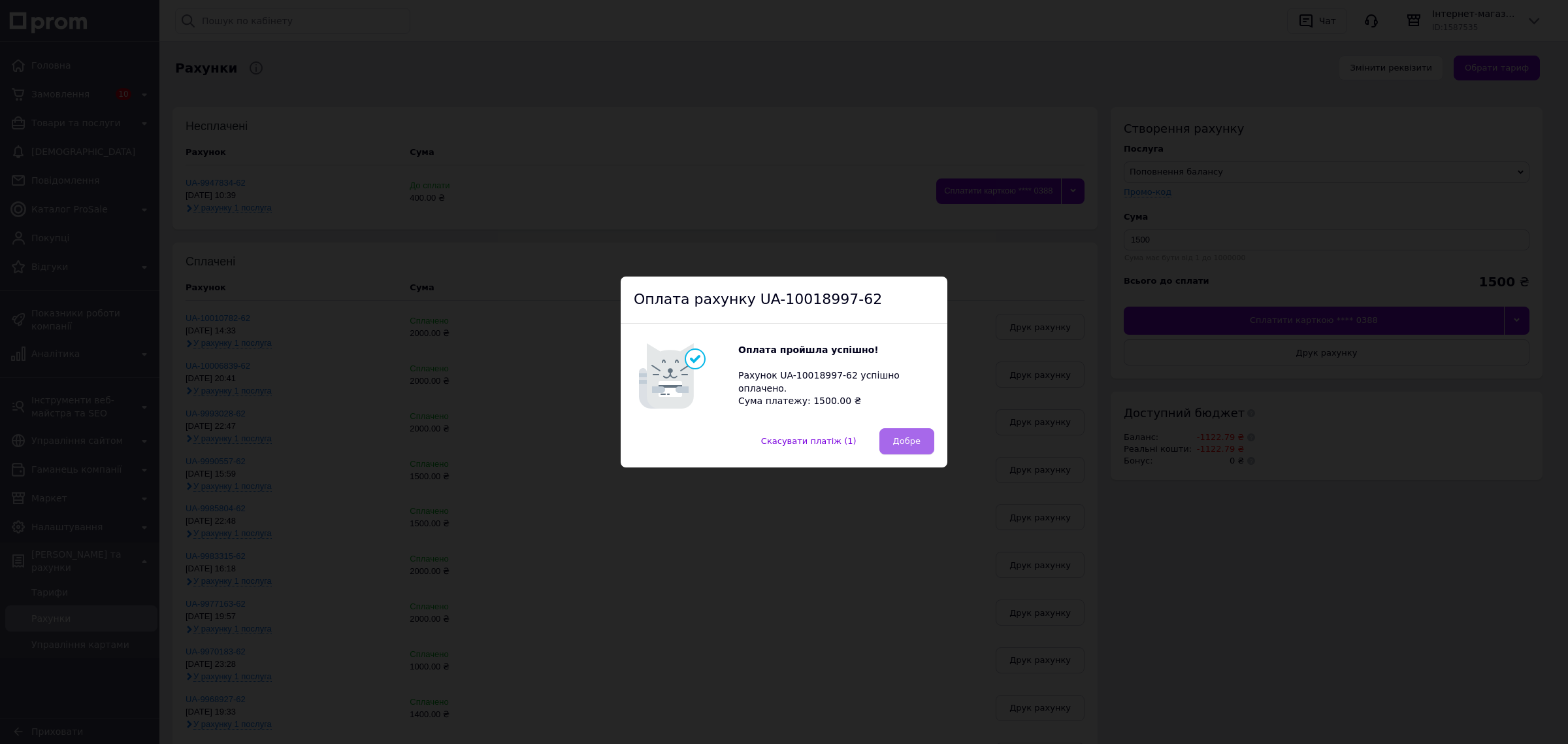
click at [908, 442] on span "Добре" at bounding box center [907, 441] width 28 height 10
